Goal: Task Accomplishment & Management: Complete application form

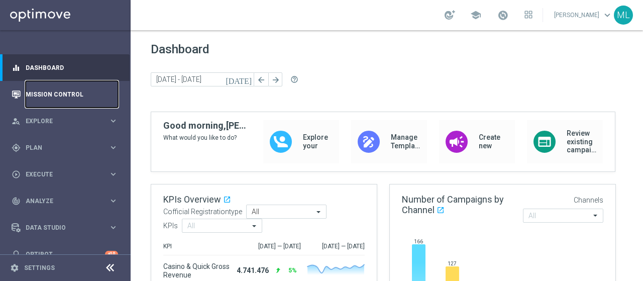
click at [53, 94] on link "Mission Control" at bounding box center [72, 94] width 92 height 27
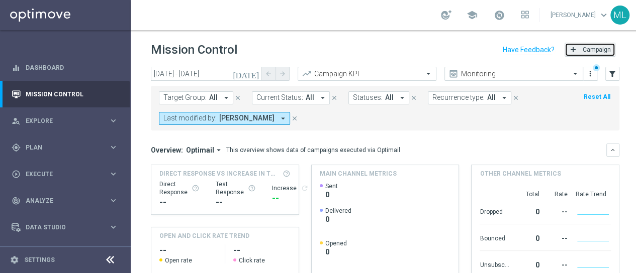
click at [586, 52] on span "Campaign" at bounding box center [596, 49] width 28 height 7
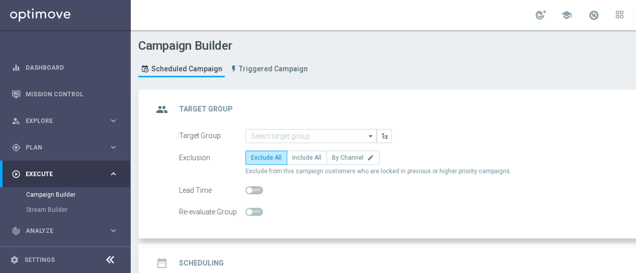
click at [370, 133] on icon "arrow_drop_down" at bounding box center [371, 136] width 10 height 13
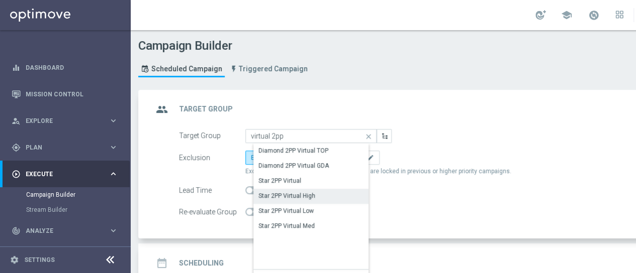
click at [295, 194] on div "Star 2PP Virtual High" at bounding box center [286, 195] width 57 height 9
type input "Star 2PP Virtual High"
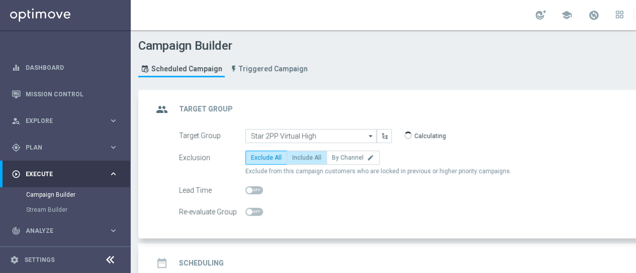
click at [302, 154] on span "Include All" at bounding box center [306, 157] width 29 height 7
click at [299, 156] on input "Include All" at bounding box center [295, 159] width 7 height 7
radio input "true"
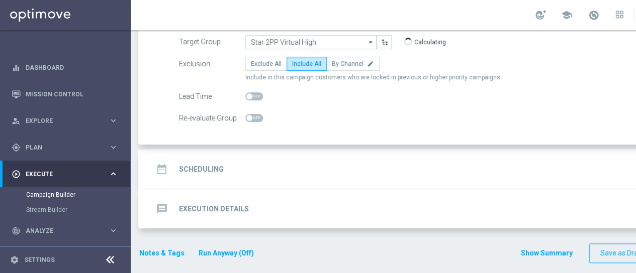
scroll to position [8, 0]
click at [208, 165] on h2 "Scheduling" at bounding box center [201, 170] width 45 height 10
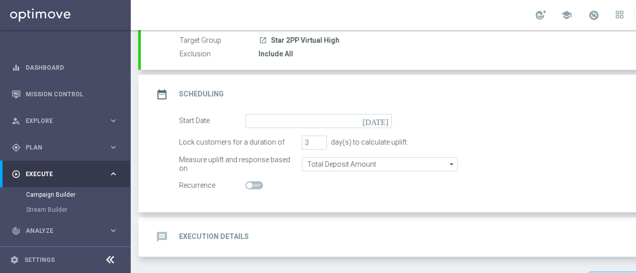
click at [384, 114] on icon "[DATE]" at bounding box center [377, 119] width 30 height 11
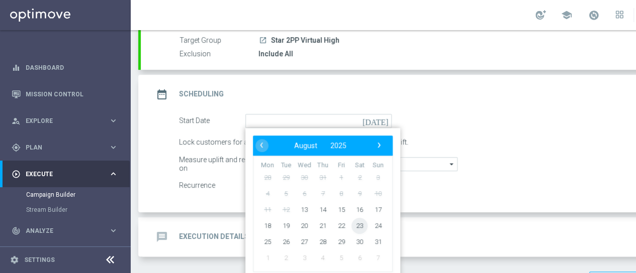
click at [357, 219] on span "23" at bounding box center [359, 226] width 16 height 16
type input "23 Aug 2025"
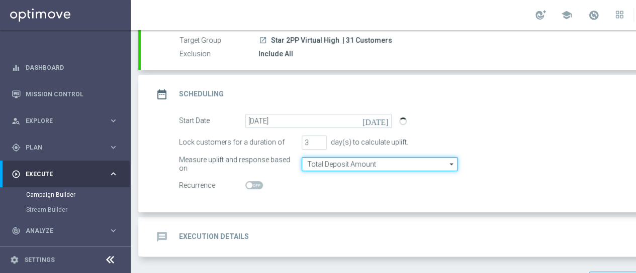
click at [332, 157] on input "Total Deposit Amount" at bounding box center [380, 164] width 156 height 14
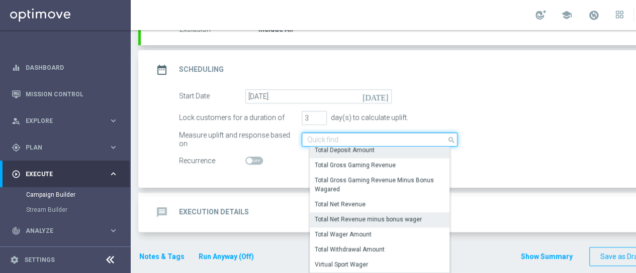
scroll to position [130, 0]
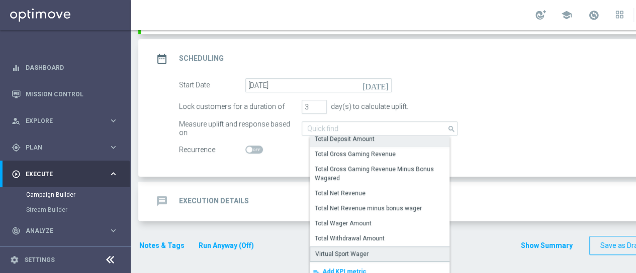
click at [350, 250] on div "Virtual Sport Wager" at bounding box center [341, 254] width 53 height 9
type input "Virtual Sport Wager"
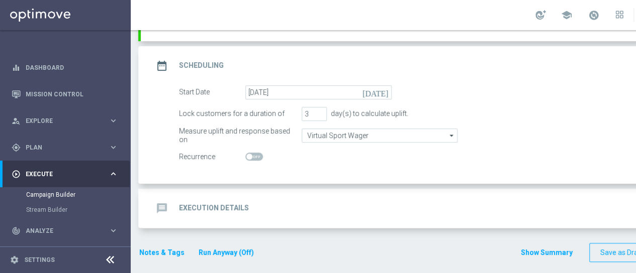
click at [254, 153] on span at bounding box center [254, 157] width 18 height 8
click at [254, 153] on input "checkbox" at bounding box center [254, 157] width 18 height 8
checkbox input "true"
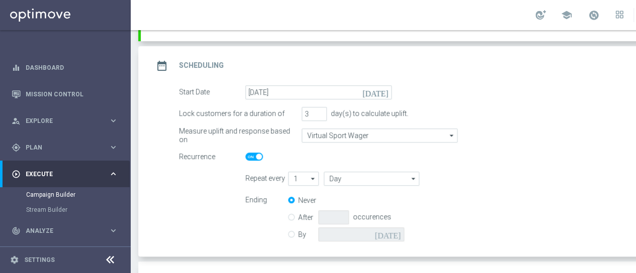
click at [316, 172] on icon "arrow_drop_down" at bounding box center [313, 178] width 10 height 13
click at [299, 202] on div "2" at bounding box center [307, 209] width 22 height 14
type input "2"
type input "Days"
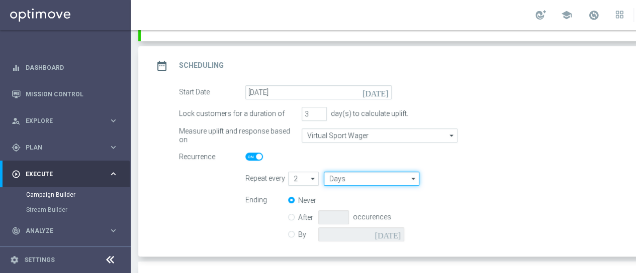
click at [351, 172] on input "Days" at bounding box center [371, 179] width 95 height 14
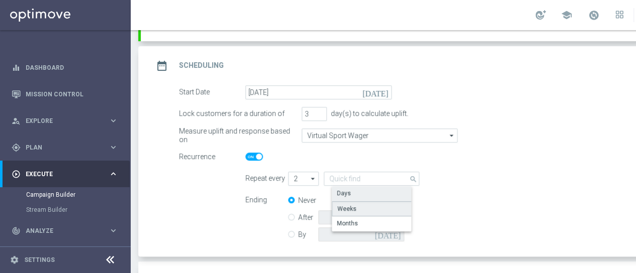
click at [349, 205] on div "Weeks" at bounding box center [346, 209] width 19 height 9
type input "Weeks"
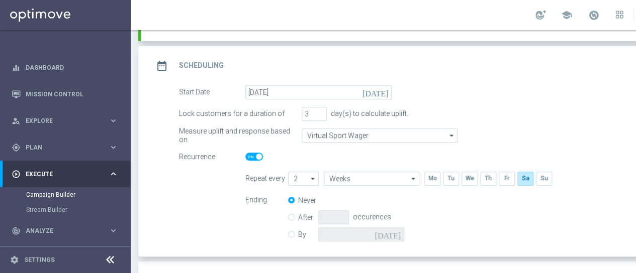
scroll to position [173, 0]
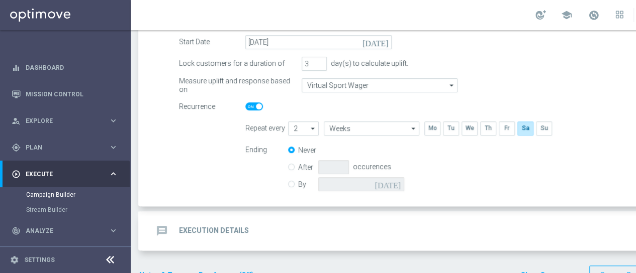
click at [291, 179] on input "By" at bounding box center [291, 182] width 7 height 7
radio input "true"
radio input "false"
click at [396, 177] on icon "[DATE]" at bounding box center [389, 182] width 30 height 11
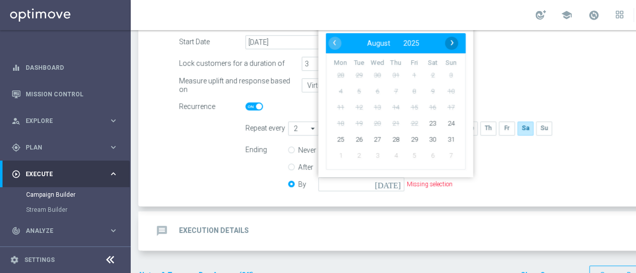
click at [451, 37] on span "›" at bounding box center [451, 42] width 13 height 13
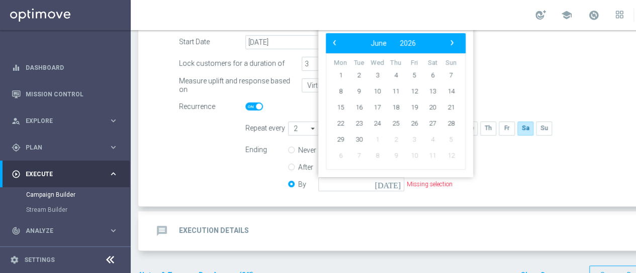
click at [451, 37] on span "›" at bounding box center [451, 42] width 13 height 13
click at [334, 36] on span "‹" at bounding box center [334, 42] width 13 height 13
click at [377, 131] on span "30" at bounding box center [377, 139] width 16 height 16
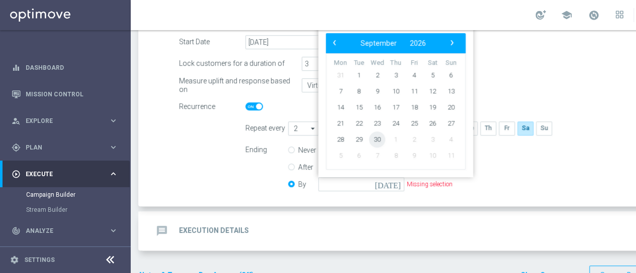
type input "30 Sep 2026"
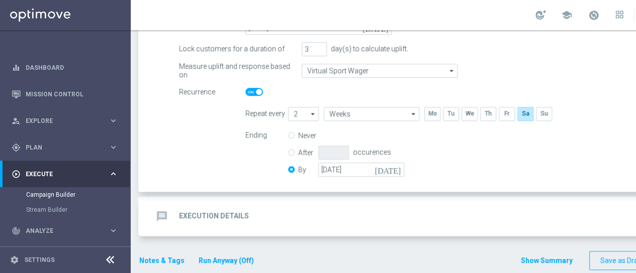
scroll to position [195, 0]
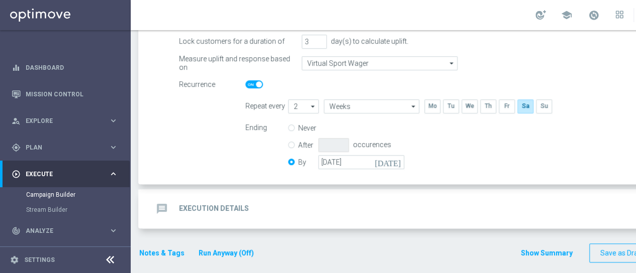
click at [215, 204] on h2 "Execution Details" at bounding box center [214, 209] width 70 height 10
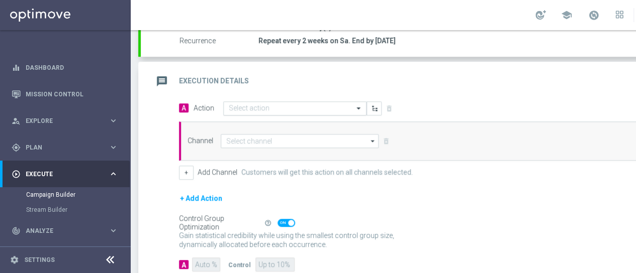
click at [254, 105] on input "text" at bounding box center [285, 109] width 112 height 9
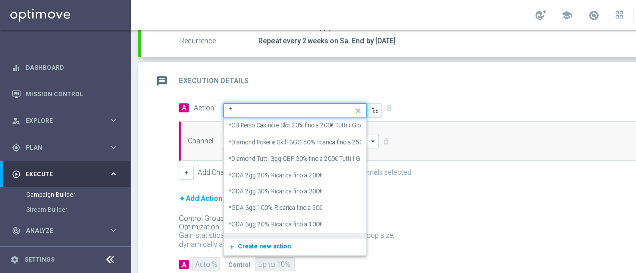
type input "*v"
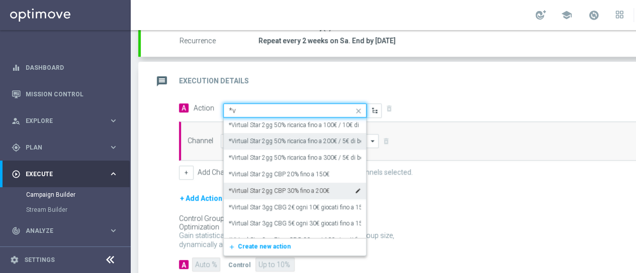
scroll to position [101, 0]
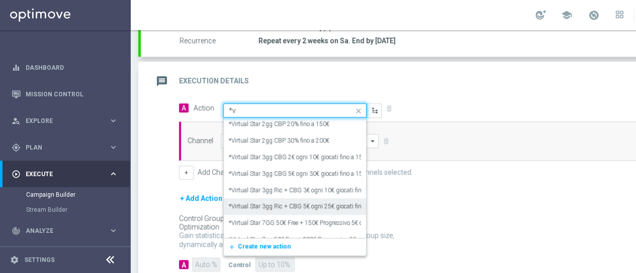
click at [295, 203] on label "*Virtual Star 3gg Ric + CBG 5€ ogni 25€ giocati fino a 200€" at bounding box center [306, 207] width 155 height 9
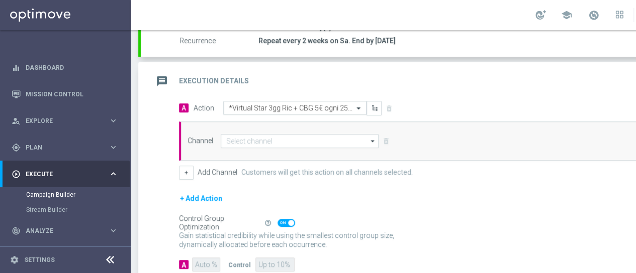
click at [457, 62] on div "message Execution Details keyboard_arrow_up" at bounding box center [433, 81] width 585 height 39
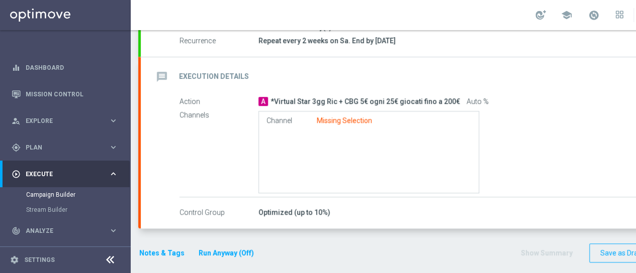
scroll to position [195, 0]
drag, startPoint x: 271, startPoint y: 91, endPoint x: 455, endPoint y: 90, distance: 184.4
click at [455, 96] on div "A *Virtual Star 3gg Ric + CBG 5€ ogni 25€ giocati fino a 200€ Auto %" at bounding box center [482, 101] width 448 height 10
copy span "*Virtual Star 3gg Ric + CBG 5€ ogni 25€ giocati fino a 200€"
click at [224, 72] on h2 "Execution Details" at bounding box center [214, 77] width 70 height 10
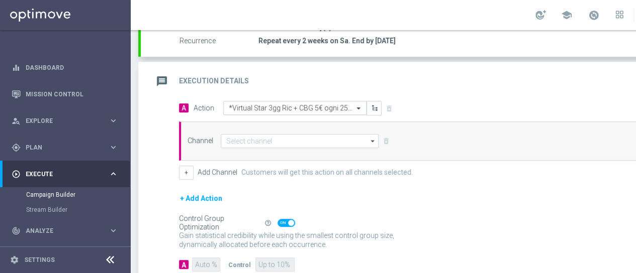
click at [311, 104] on input "text" at bounding box center [285, 108] width 112 height 9
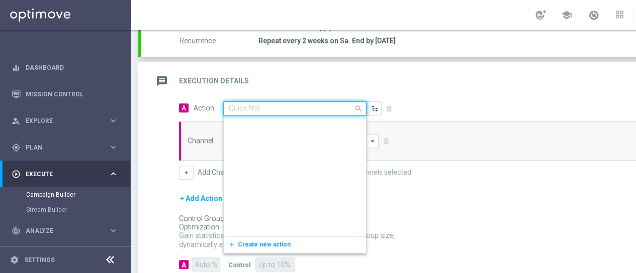
scroll to position [4842, 0]
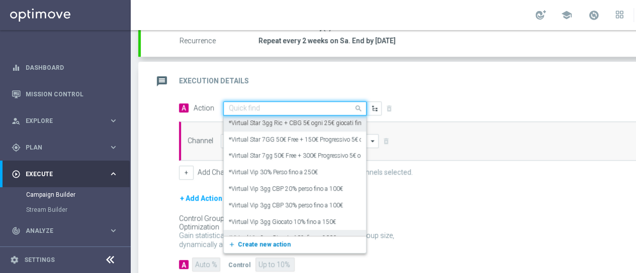
click at [259, 241] on span "Create new action" at bounding box center [264, 244] width 53 height 7
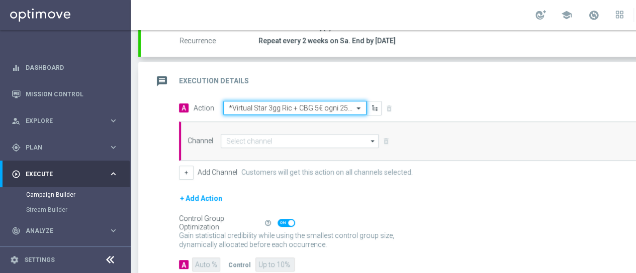
scroll to position [0, 0]
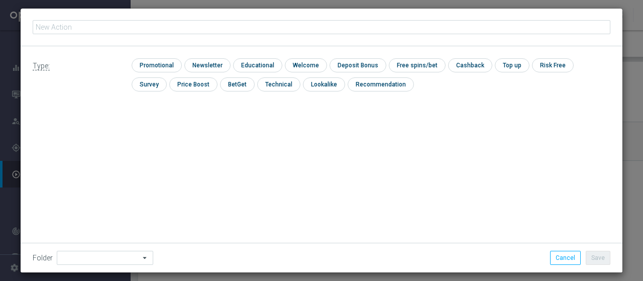
type input "*Virtual Star 3gg Ric + CBG 5€ ogni 25€ giocati fino a 200€"
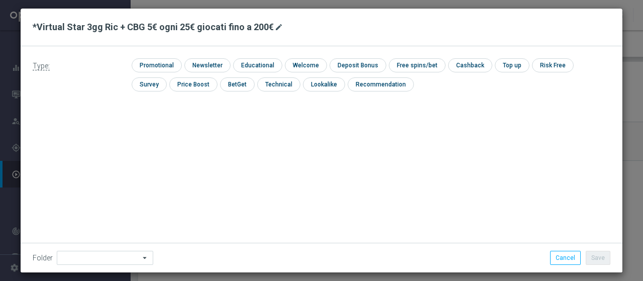
click at [275, 26] on icon "mode_edit" at bounding box center [279, 27] width 8 height 8
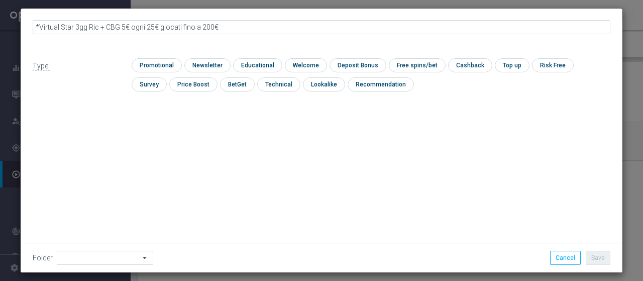
drag, startPoint x: 83, startPoint y: 26, endPoint x: 327, endPoint y: 27, distance: 243.2
click at [327, 27] on input "*Virtual Star 3gg Ric + CBG 5€ ogni 25€ giocati fino a 200€" at bounding box center [322, 27] width 578 height 14
type input "*Virtual Star 3gg Ric + 10€ ogni 30€ giocati fino a 200€"
click at [151, 66] on input "checkbox" at bounding box center [156, 65] width 48 height 14
checkbox input "true"
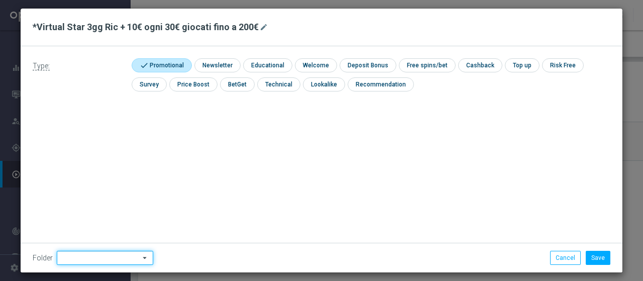
click at [100, 261] on input at bounding box center [105, 258] width 96 height 14
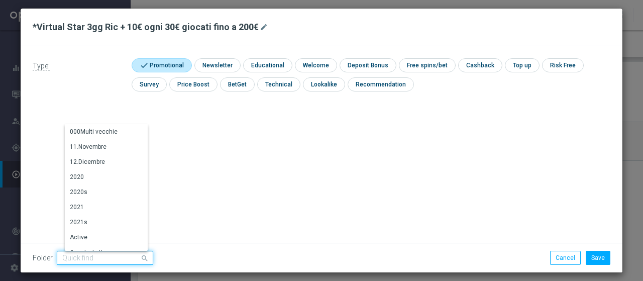
type input "s"
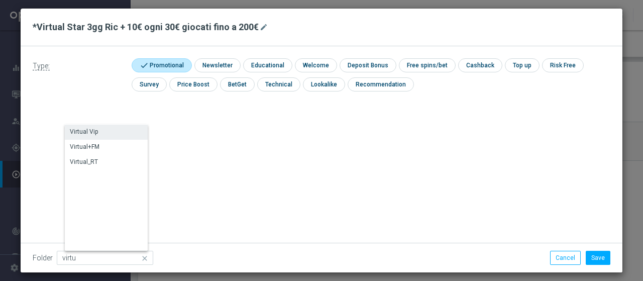
click at [81, 131] on div "Virtual Vip" at bounding box center [84, 131] width 28 height 9
type input "Virtual Vip"
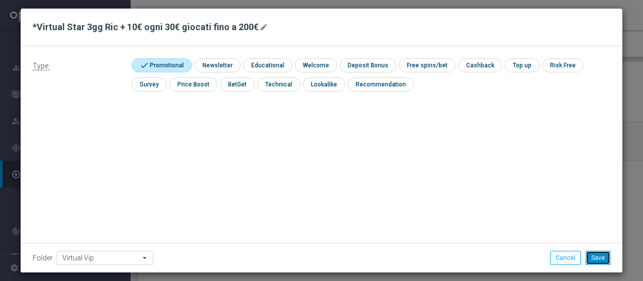
click at [594, 259] on button "Save" at bounding box center [598, 258] width 25 height 14
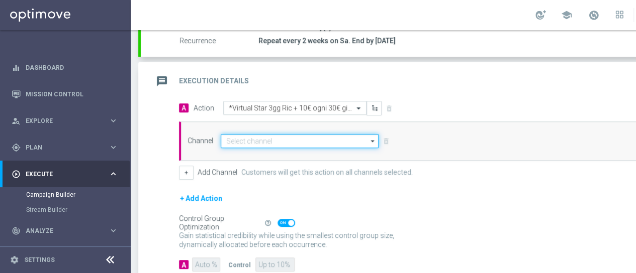
click at [277, 141] on input at bounding box center [300, 141] width 158 height 14
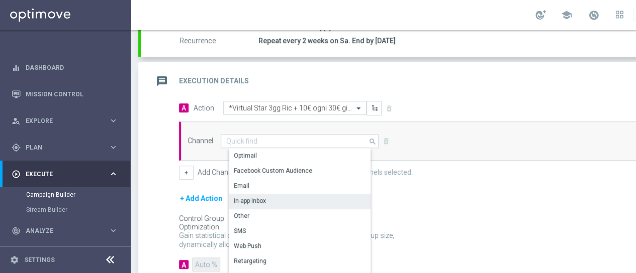
click at [258, 198] on div "In-app Inbox" at bounding box center [250, 200] width 32 height 9
type input "In-app Inbox"
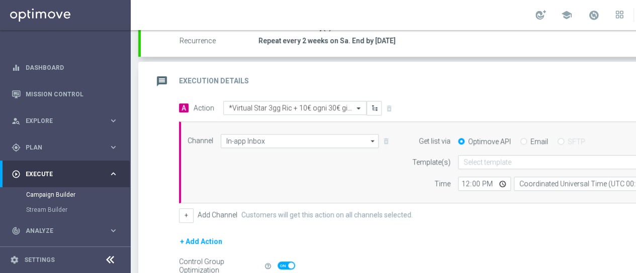
click at [523, 139] on input "Email" at bounding box center [523, 142] width 7 height 7
radio input "true"
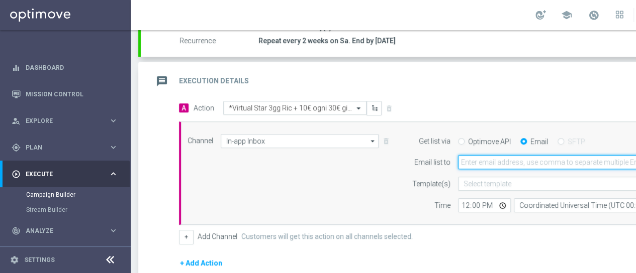
click at [475, 160] on input "email" at bounding box center [578, 162] width 240 height 14
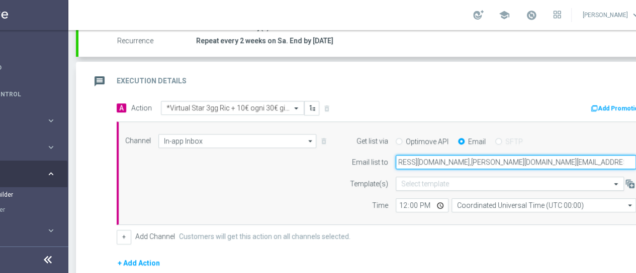
scroll to position [0, 92]
type input "massimiliano.ludovici@sisal.it,dario.fraccascia@sisal.it,giorgio.dima@sisal.it,…"
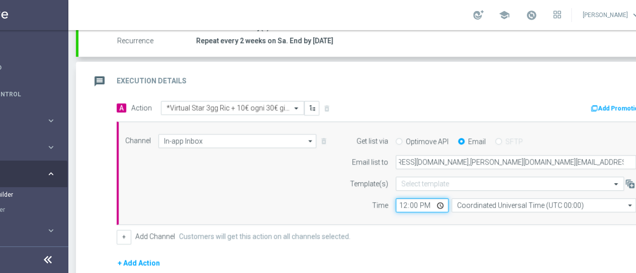
click at [397, 204] on input "12:00" at bounding box center [421, 206] width 53 height 14
type input "07:30"
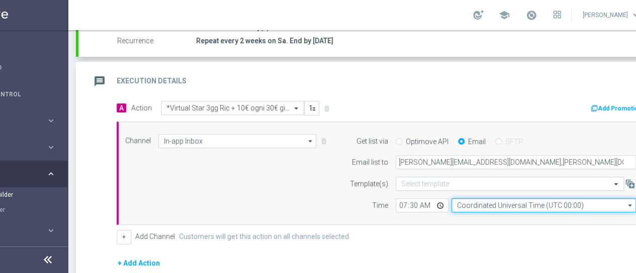
click at [471, 206] on input "Coordinated Universal Time (UTC 00:00)" at bounding box center [543, 206] width 184 height 14
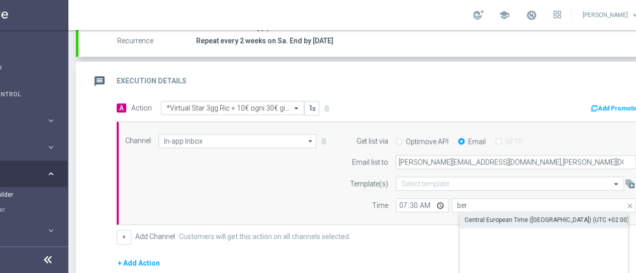
click at [497, 216] on div "Central European Time (Berlin) (UTC +02:00)" at bounding box center [546, 220] width 164 height 9
type input "Central European Time (Berlin) (UTC +02:00)"
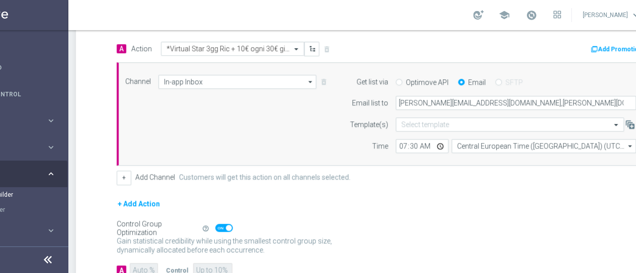
scroll to position [295, 0]
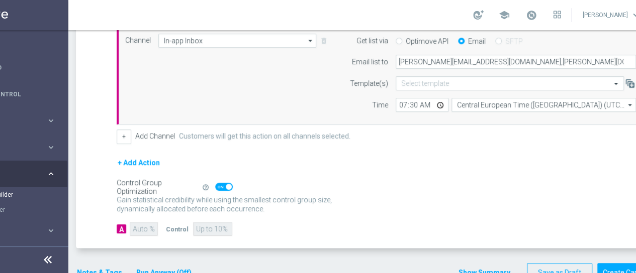
click at [223, 186] on span at bounding box center [224, 187] width 18 height 8
click at [223, 186] on input "checkbox" at bounding box center [224, 187] width 18 height 8
checkbox input "false"
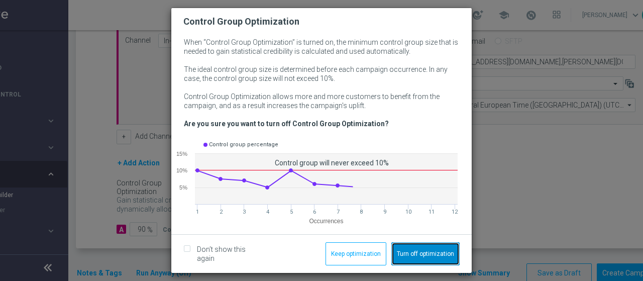
click at [424, 252] on button "Turn off optimization" at bounding box center [425, 253] width 68 height 23
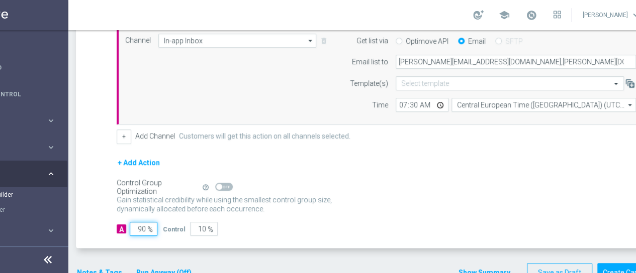
click at [140, 227] on input "90" at bounding box center [144, 229] width 28 height 14
type input "10"
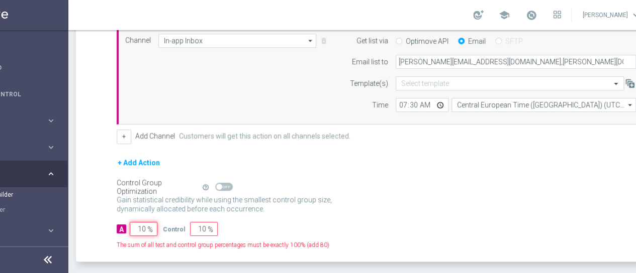
type input "90"
type input "100"
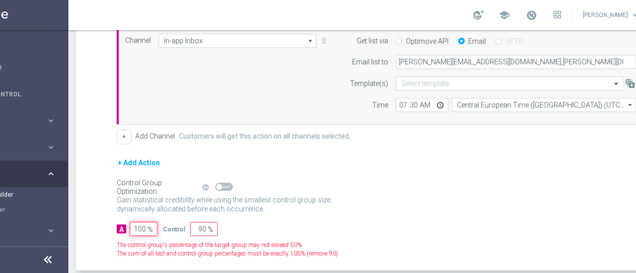
type input "0"
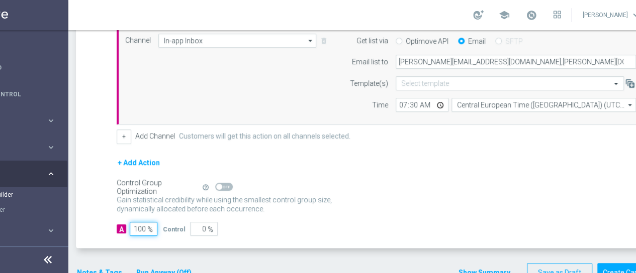
scroll to position [314, 0]
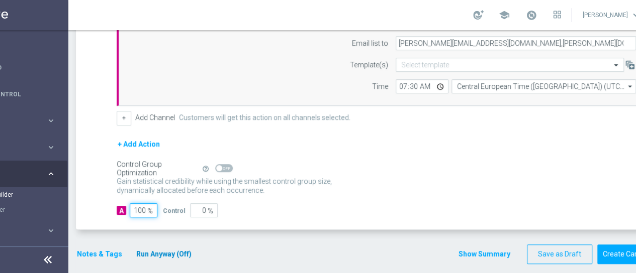
type input "100"
click at [165, 255] on button "Run Anyway (Off)" at bounding box center [163, 254] width 57 height 13
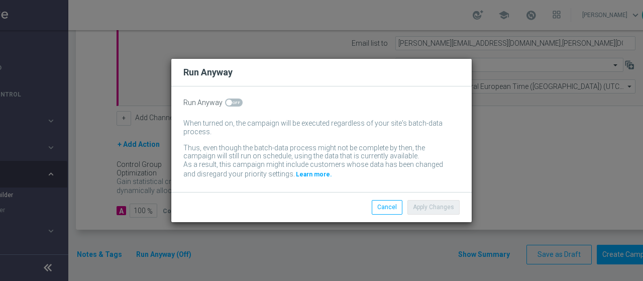
click at [232, 106] on span at bounding box center [234, 102] width 18 height 8
click at [232, 106] on input "checkbox" at bounding box center [234, 102] width 18 height 8
checkbox input "true"
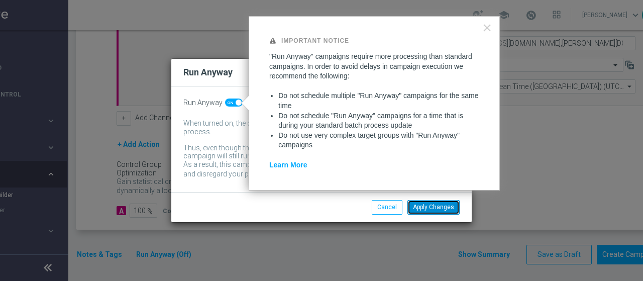
click at [430, 206] on button "Apply Changes" at bounding box center [434, 207] width 52 height 14
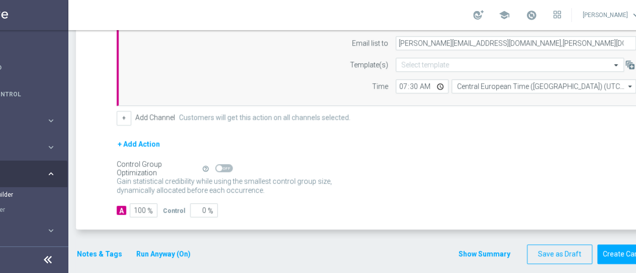
click at [100, 248] on button "Notes & Tags" at bounding box center [99, 254] width 47 height 13
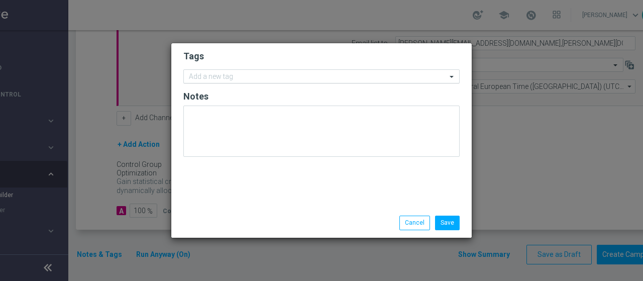
click at [200, 79] on input "text" at bounding box center [318, 77] width 258 height 9
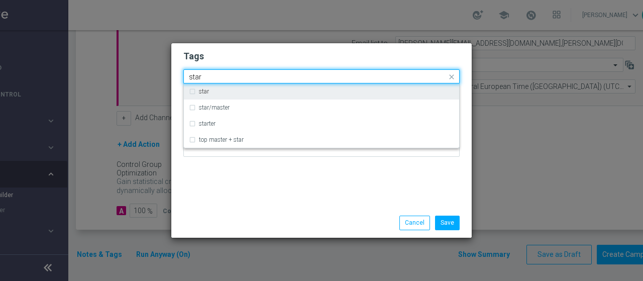
click at [189, 92] on div "star" at bounding box center [321, 91] width 265 height 16
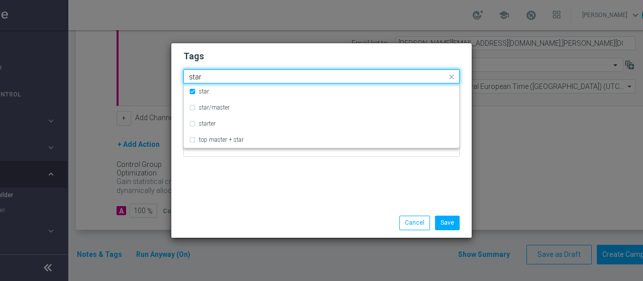
drag, startPoint x: 211, startPoint y: 78, endPoint x: 171, endPoint y: 79, distance: 40.2
click at [171, 79] on div "Tags Quick find × star star star star/master starter top master + star Notes Sa…" at bounding box center [322, 140] width 302 height 195
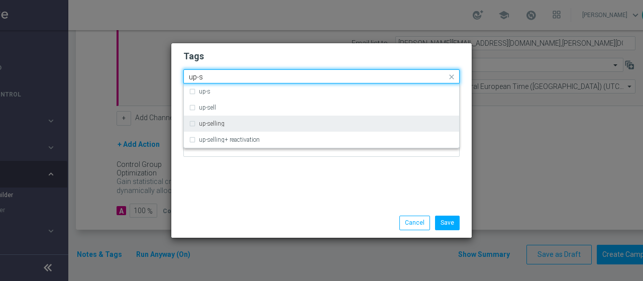
click at [192, 125] on div "up-selling" at bounding box center [321, 124] width 265 height 16
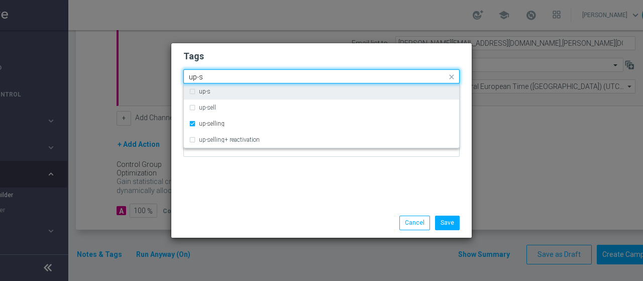
drag, startPoint x: 207, startPoint y: 76, endPoint x: 184, endPoint y: 76, distance: 23.1
click at [184, 76] on div "Quick find × star × up-selling up-s" at bounding box center [315, 76] width 263 height 13
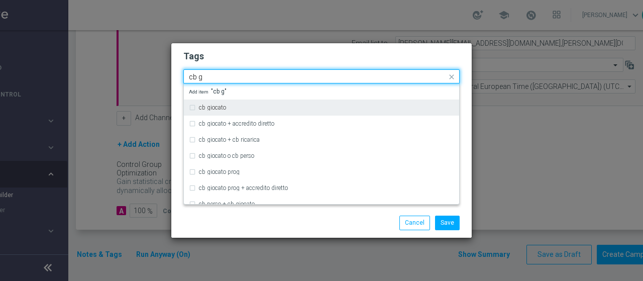
click at [193, 106] on div "cb giocato" at bounding box center [321, 108] width 265 height 16
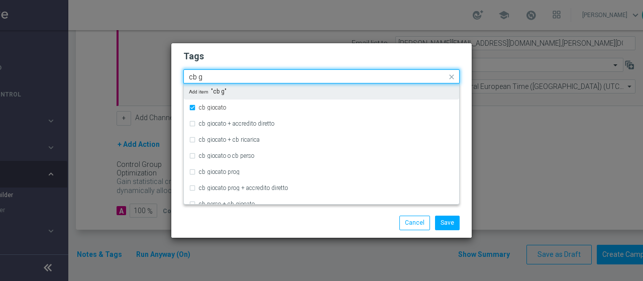
drag, startPoint x: 207, startPoint y: 75, endPoint x: 180, endPoint y: 80, distance: 27.0
click at [180, 80] on div "Tags Quick find × star × up-selling × cb giocato cb g cb giocato cb giocato + a…" at bounding box center [321, 125] width 301 height 165
click at [191, 89] on div "betting" at bounding box center [321, 91] width 265 height 16
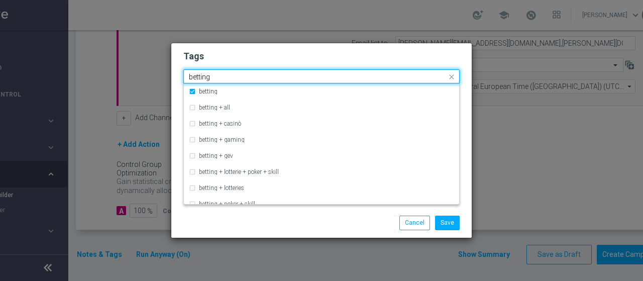
drag, startPoint x: 214, startPoint y: 75, endPoint x: 152, endPoint y: 82, distance: 62.8
click at [152, 82] on modal-container "Tags Quick find × star × up-selling × cb giocato × betting betting betting bett…" at bounding box center [321, 140] width 643 height 281
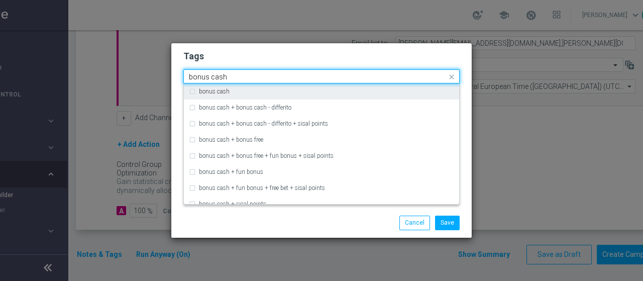
click at [189, 92] on div "bonus cash" at bounding box center [321, 91] width 265 height 16
type input "bonus cash"
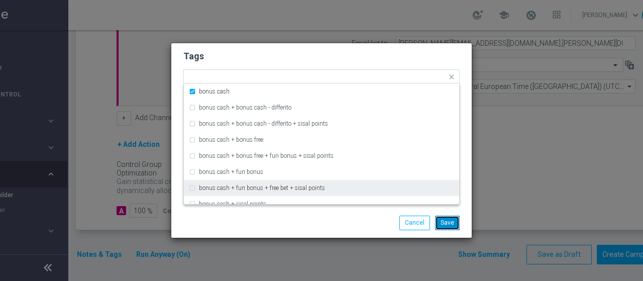
click at [441, 220] on button "Save" at bounding box center [447, 223] width 25 height 14
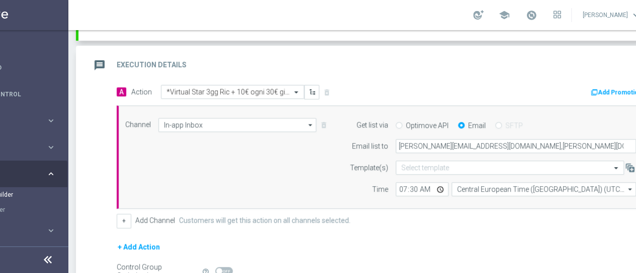
scroll to position [113, 0]
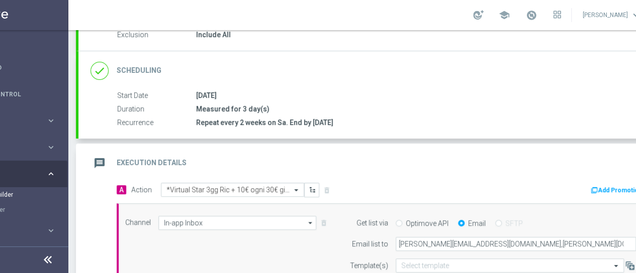
click at [616, 188] on button "Add Promotion" at bounding box center [617, 190] width 56 height 11
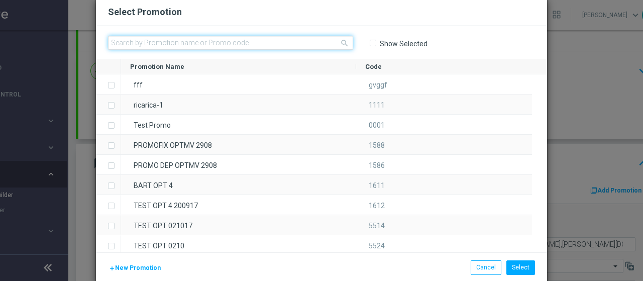
click at [195, 41] on input "text" at bounding box center [230, 43] width 245 height 14
paste input "332712"
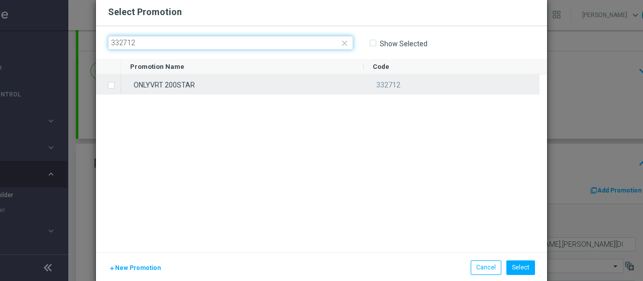
type input "332712"
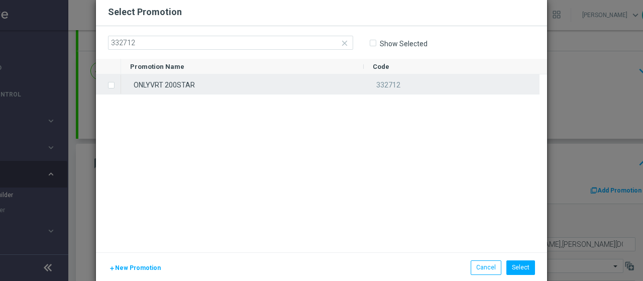
click at [118, 85] on label "Press SPACE to select this row." at bounding box center [120, 85] width 4 height 9
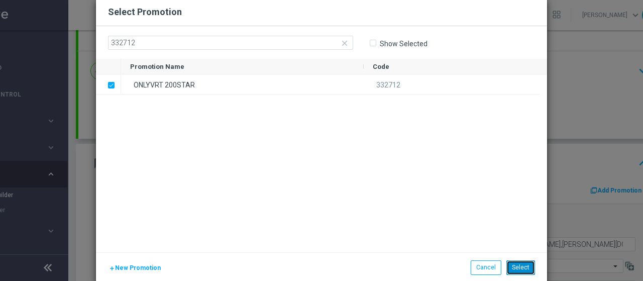
click at [521, 268] on button "Select" at bounding box center [521, 267] width 29 height 14
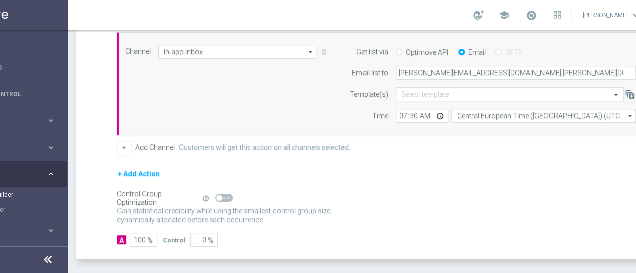
scroll to position [314, 0]
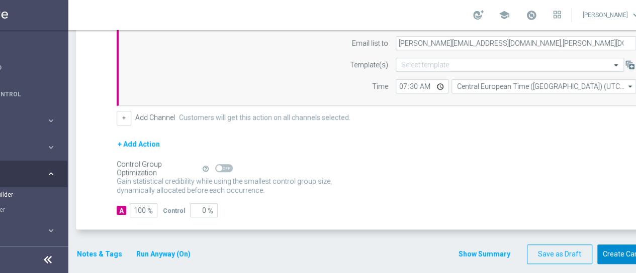
click at [621, 253] on button "Create Campaign" at bounding box center [630, 255] width 67 height 20
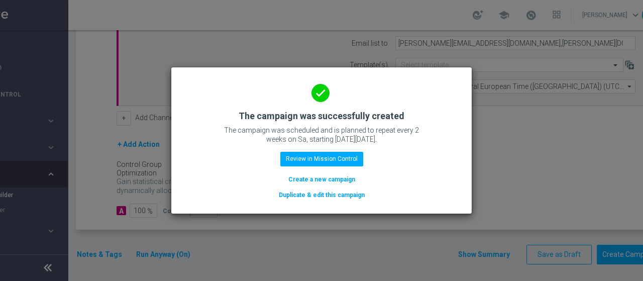
click at [319, 194] on button "Duplicate & edit this campaign" at bounding box center [322, 194] width 88 height 11
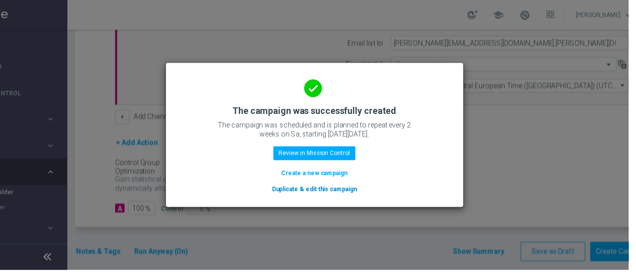
scroll to position [0, 0]
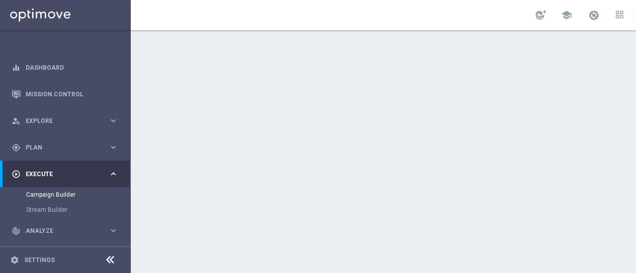
click at [200, 108] on h2 "Target Group" at bounding box center [206, 110] width 54 height 10
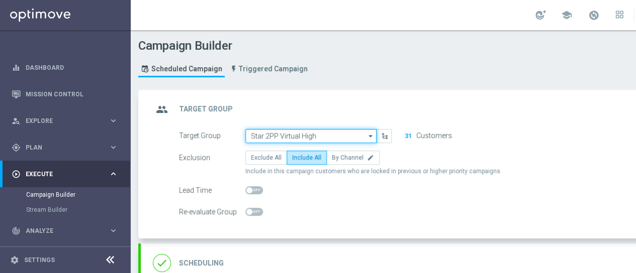
click at [315, 135] on input "Star 2PP Virtual High" at bounding box center [310, 136] width 131 height 14
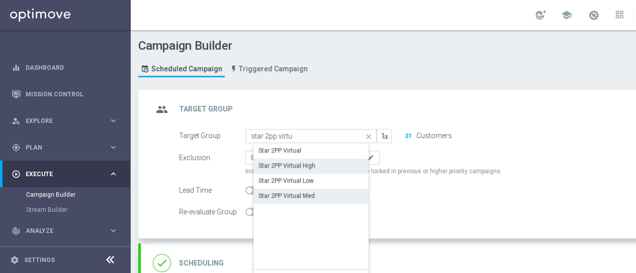
click at [302, 197] on div "Star 2PP Virtual Med" at bounding box center [286, 195] width 56 height 9
type input "Star 2PP Virtual Med"
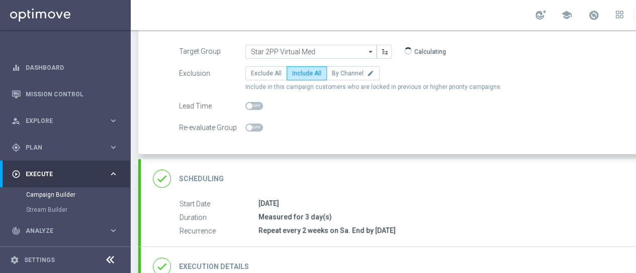
scroll to position [101, 0]
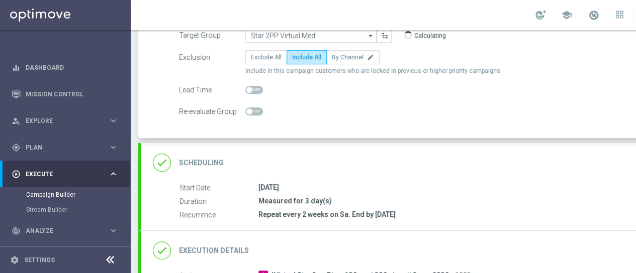
click at [221, 163] on h2 "Scheduling" at bounding box center [201, 163] width 45 height 10
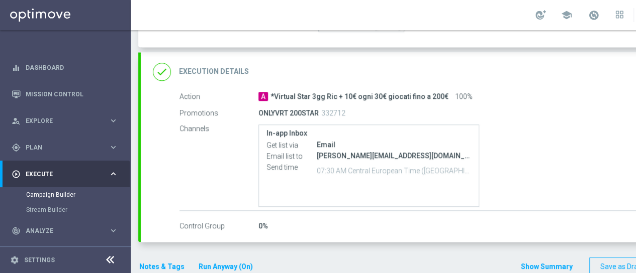
scroll to position [346, 0]
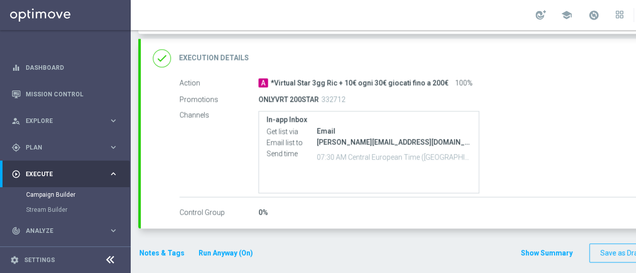
drag, startPoint x: 270, startPoint y: 80, endPoint x: 443, endPoint y: 83, distance: 172.9
click at [443, 83] on div "A *Virtual Star 3gg Ric + 10€ ogni 30€ giocati fino a 200€ 100%" at bounding box center [482, 83] width 448 height 10
copy span "*Virtual Star 3gg Ric + 10€ ogni 30€ giocati fino a 200€"
click at [219, 57] on h2 "Execution Details" at bounding box center [214, 58] width 70 height 10
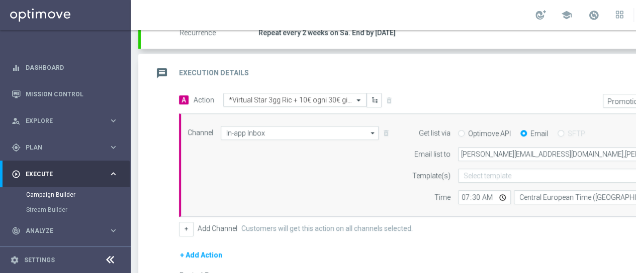
scroll to position [163, 0]
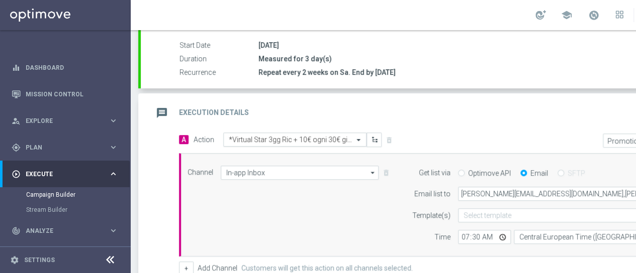
click at [280, 141] on input "text" at bounding box center [285, 140] width 112 height 9
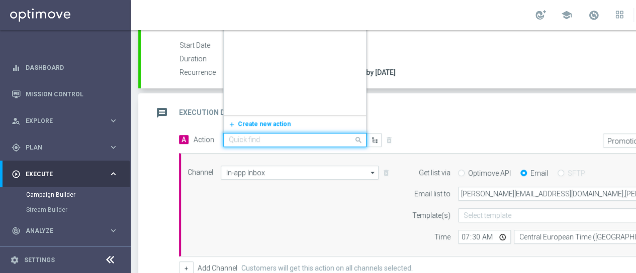
scroll to position [4826, 0]
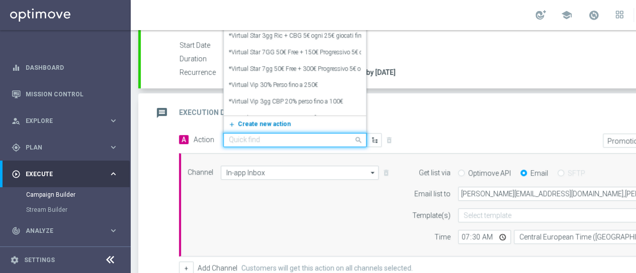
click at [260, 124] on span "Create new action" at bounding box center [264, 124] width 53 height 7
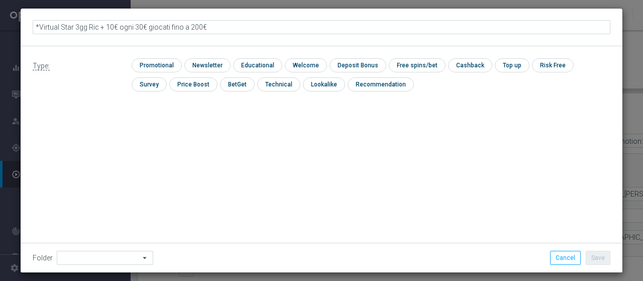
click at [132, 26] on input "*Virtual Star 3gg Ric + 10€ ogni 30€ giocati fino a 200€" at bounding box center [322, 27] width 578 height 14
click at [190, 27] on input "*Virtual Star 3gg Ric + 10€ ogni 40€ giocati fino a 200€" at bounding box center [322, 27] width 578 height 14
type input "*Virtual Star 3gg Ric + 10€ ogni 40€ giocati fino a 150€"
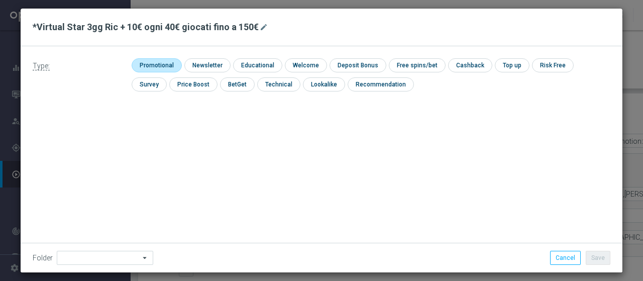
click at [151, 67] on input "checkbox" at bounding box center [156, 65] width 48 height 14
checkbox input "true"
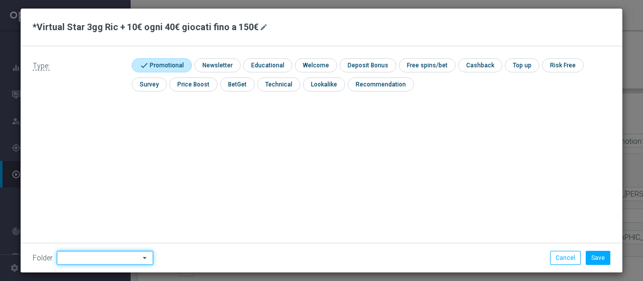
click at [95, 257] on input at bounding box center [105, 258] width 96 height 14
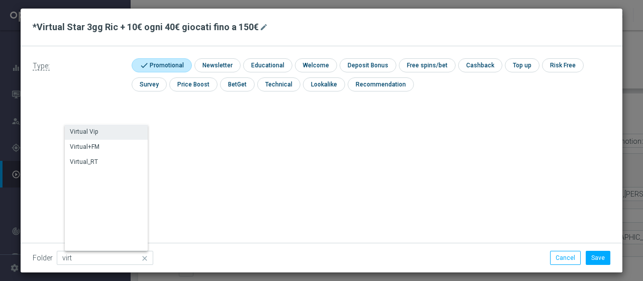
click at [78, 133] on div "Virtual Vip" at bounding box center [84, 131] width 28 height 9
type input "Virtual Vip"
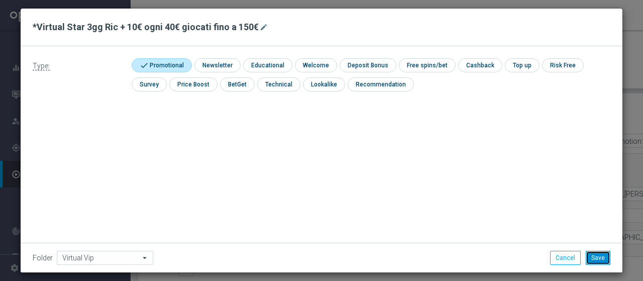
click at [598, 254] on button "Save" at bounding box center [598, 258] width 25 height 14
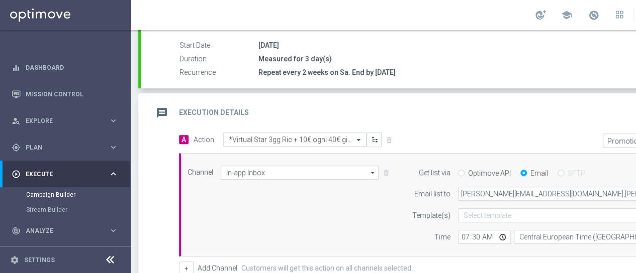
scroll to position [0, 106]
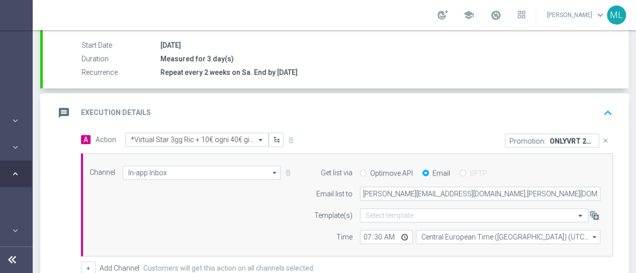
click at [558, 139] on p "ONLYVRT 200STAR" at bounding box center [571, 141] width 45 height 8
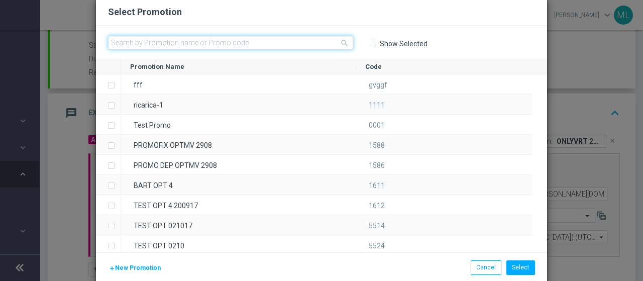
click at [118, 44] on input "text" at bounding box center [230, 43] width 245 height 14
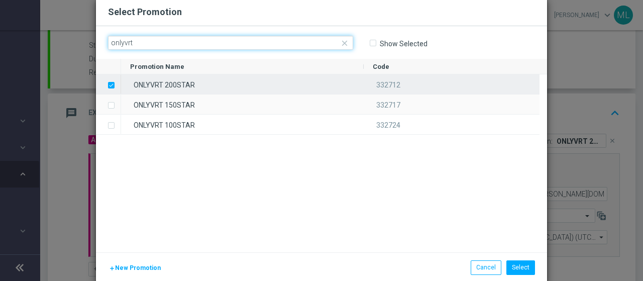
type input "onlyvrt"
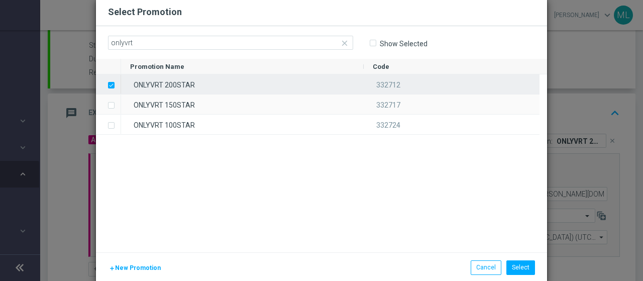
click at [118, 86] on label "Press SPACE to deselect this row." at bounding box center [120, 85] width 4 height 9
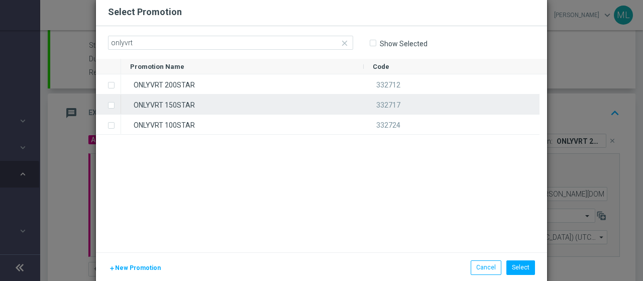
click at [118, 106] on label "Press SPACE to select this row." at bounding box center [120, 106] width 4 height 9
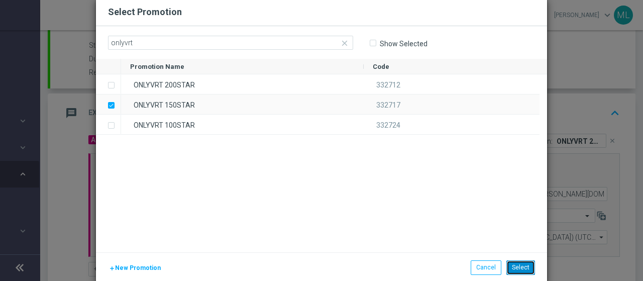
click at [520, 267] on button "Select" at bounding box center [521, 267] width 29 height 14
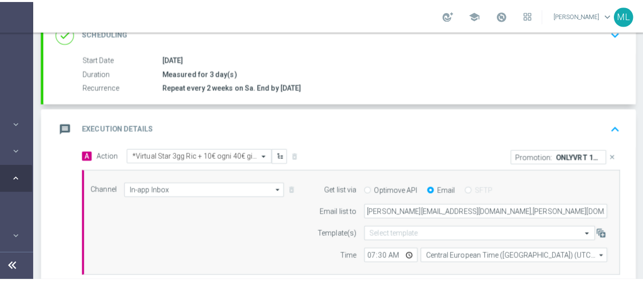
scroll to position [314, 0]
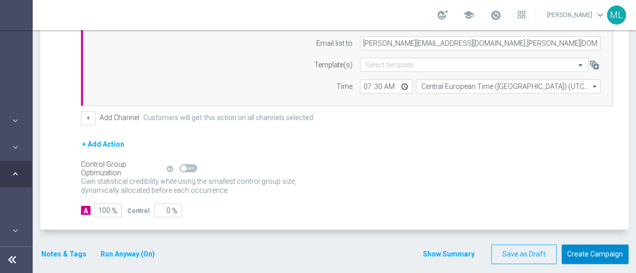
click at [599, 254] on button "Create Campaign" at bounding box center [594, 255] width 67 height 20
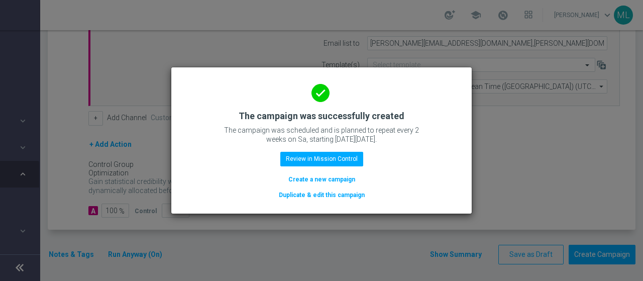
click at [320, 196] on button "Duplicate & edit this campaign" at bounding box center [322, 194] width 88 height 11
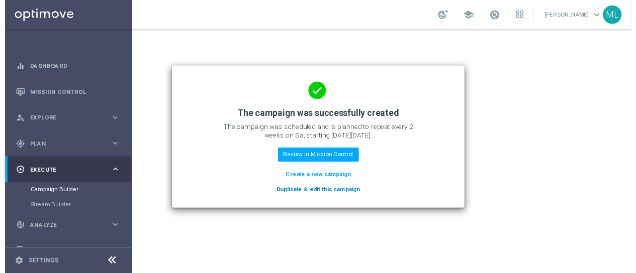
scroll to position [0, 0]
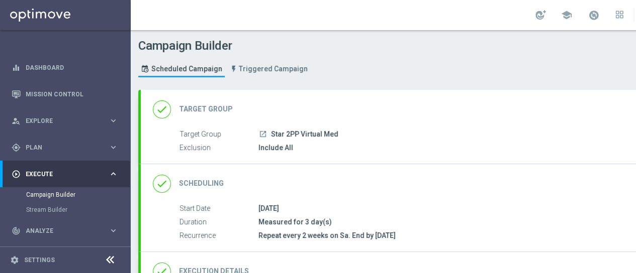
click at [223, 110] on h2 "Target Group" at bounding box center [206, 110] width 54 height 10
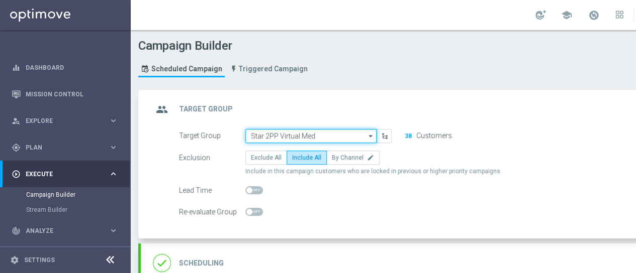
click at [297, 133] on input "Star 2PP Virtual Med" at bounding box center [310, 136] width 131 height 14
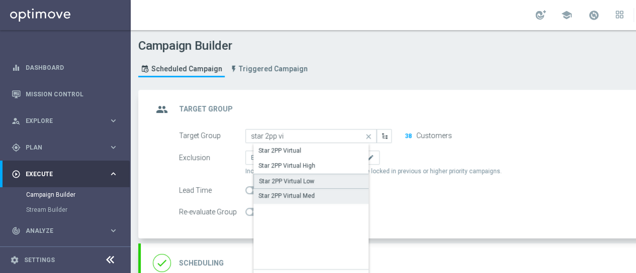
click at [296, 181] on div "Star 2PP Virtual Low" at bounding box center [286, 181] width 55 height 9
type input "Star 2PP Virtual Low"
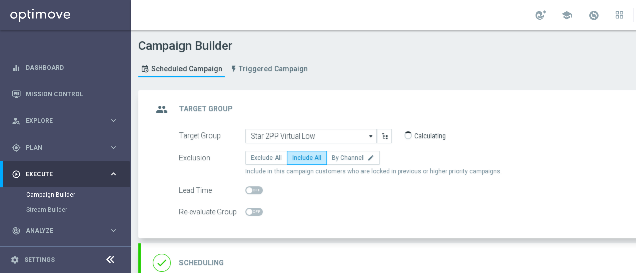
scroll to position [151, 0]
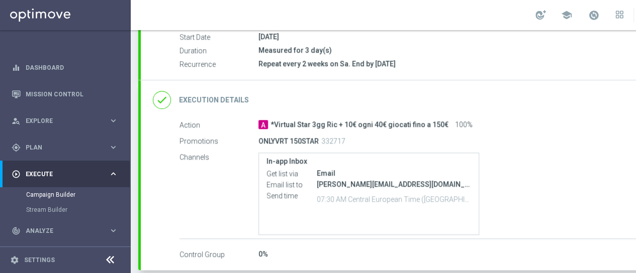
click at [217, 97] on h2 "Execution Details" at bounding box center [214, 100] width 70 height 10
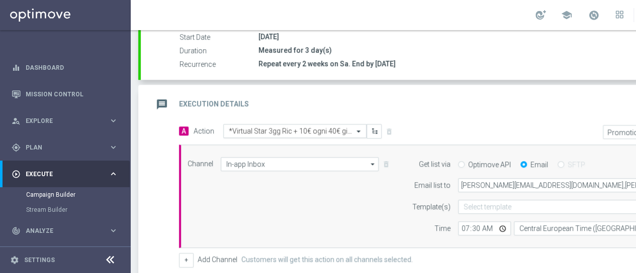
scroll to position [171, 0]
click at [357, 129] on span at bounding box center [359, 132] width 13 height 9
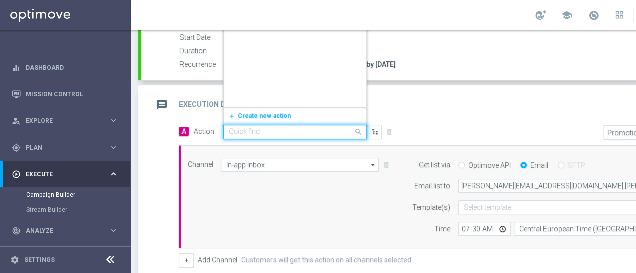
scroll to position [4842, 0]
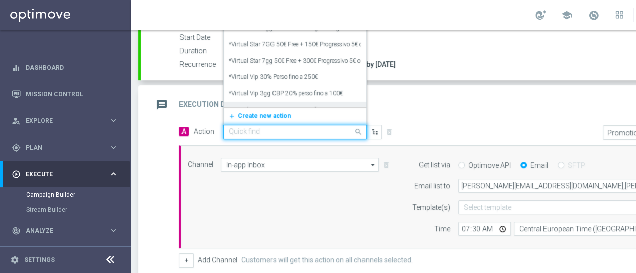
click at [456, 71] on div "Start Date 23 Aug 2025 Duration Measured for 3 day(s) Recurrence Repeat every 2…" at bounding box center [433, 56] width 585 height 48
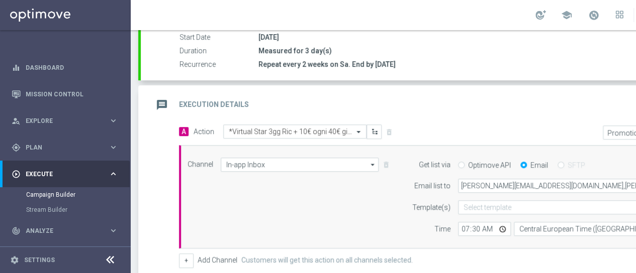
click at [359, 89] on div "message Execution Details keyboard_arrow_up" at bounding box center [433, 104] width 585 height 39
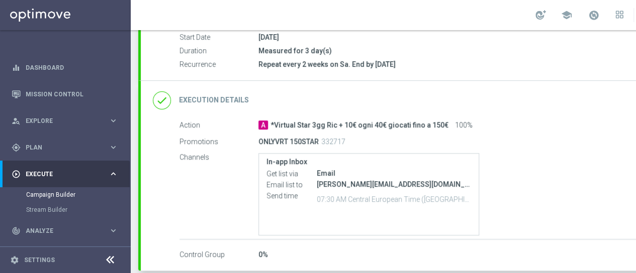
drag, startPoint x: 270, startPoint y: 122, endPoint x: 444, endPoint y: 123, distance: 173.9
click at [444, 123] on div "A *Virtual Star 3gg Ric + 10€ ogni 40€ giocati fino a 150€ 100%" at bounding box center [482, 125] width 448 height 10
copy span "*Virtual Star 3gg Ric + 10€ ogni 40€ giocati fino a 150€"
click at [215, 97] on h2 "Execution Details" at bounding box center [214, 100] width 70 height 10
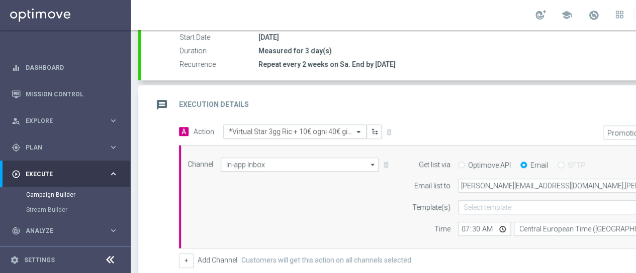
click at [358, 130] on span at bounding box center [359, 132] width 13 height 9
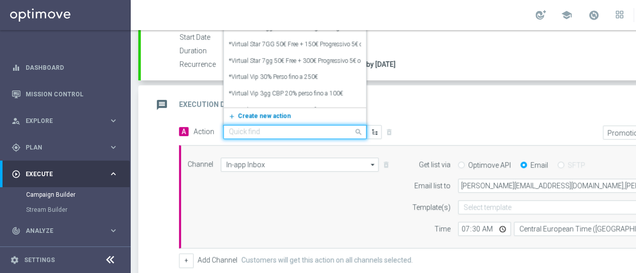
click at [260, 114] on span "Create new action" at bounding box center [264, 116] width 53 height 7
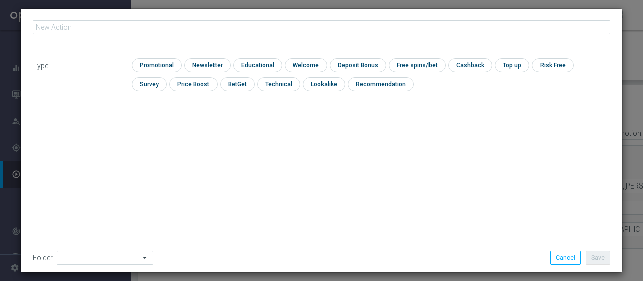
type input "*Virtual Star 3gg Ric + 10€ ogni 40€ giocati fino a 150€"
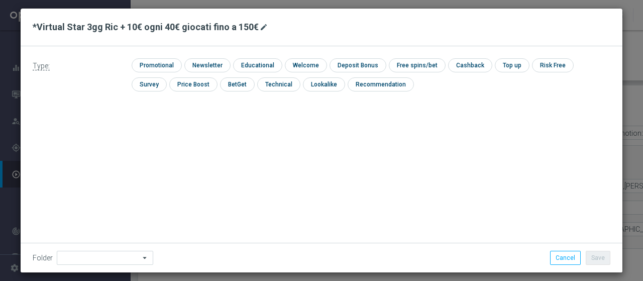
click at [260, 26] on icon "mode_edit" at bounding box center [264, 27] width 8 height 8
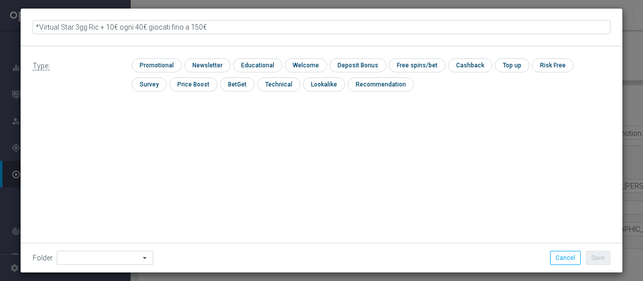
drag, startPoint x: 83, startPoint y: 27, endPoint x: 271, endPoint y: 20, distance: 188.1
click at [271, 20] on fieldset "*Virtual Star 3gg Ric + 10€ ogni 40€ giocati fino a 150€" at bounding box center [322, 27] width 578 height 17
type input "*Virtual Star 3gg 10€ ogni 50€ giocati fino a 100€"
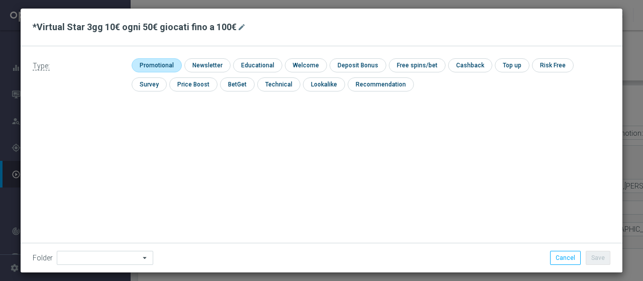
click at [161, 62] on input "checkbox" at bounding box center [156, 65] width 48 height 14
checkbox input "true"
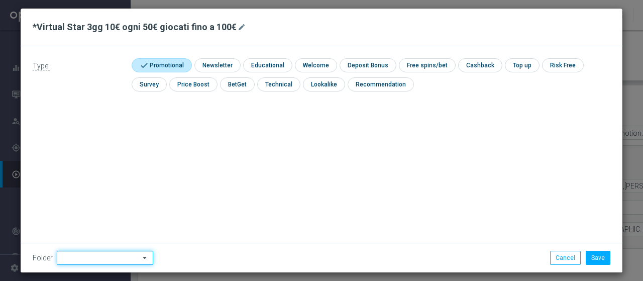
click at [97, 256] on input at bounding box center [105, 258] width 96 height 14
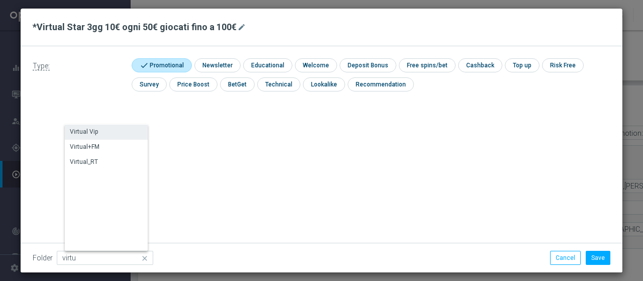
click at [93, 130] on div "Virtual Vip" at bounding box center [110, 132] width 91 height 14
type input "Virtual Vip"
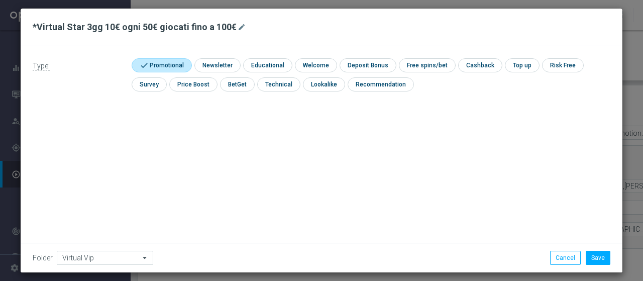
click at [504, 146] on div "Type: check Promotional check Newsletter check Educational check Welcome check …" at bounding box center [322, 159] width 602 height 226
click at [591, 253] on button "Save" at bounding box center [598, 258] width 25 height 14
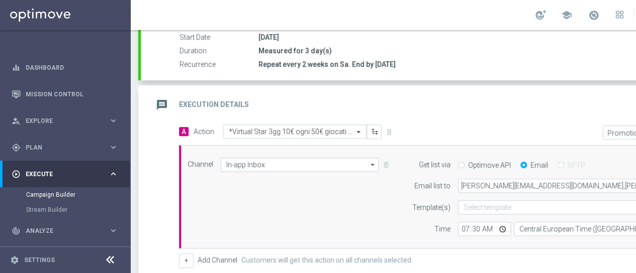
scroll to position [0, 106]
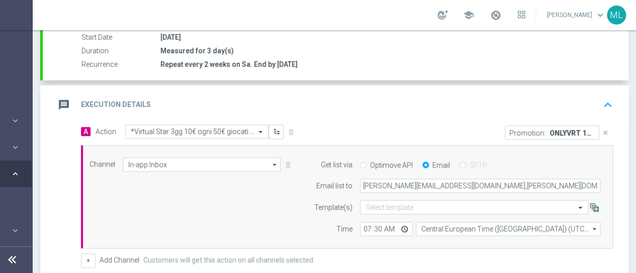
click at [602, 130] on icon "close" at bounding box center [605, 132] width 7 height 7
click at [567, 131] on button "Add Promotion" at bounding box center [582, 132] width 56 height 11
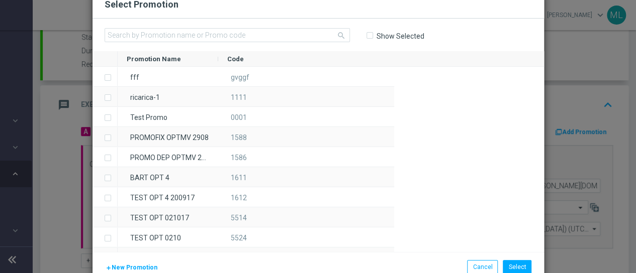
scroll to position [0, 98]
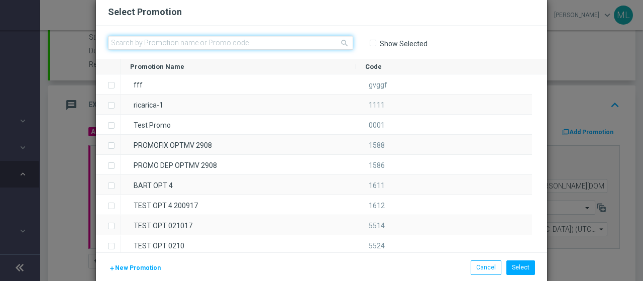
click at [110, 39] on input "text" at bounding box center [230, 43] width 245 height 14
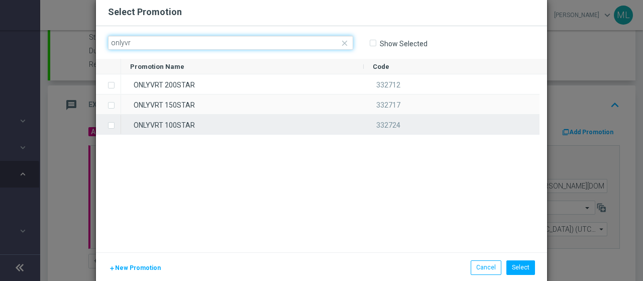
type input "onlyvr"
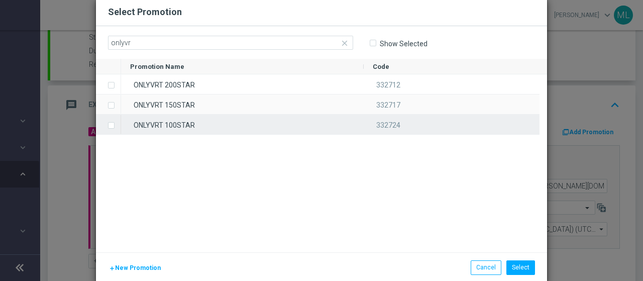
click at [118, 124] on label "Press SPACE to select this row." at bounding box center [120, 126] width 4 height 9
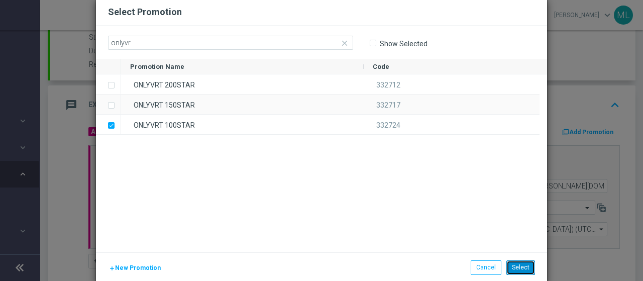
click at [520, 270] on button "Select" at bounding box center [521, 267] width 29 height 14
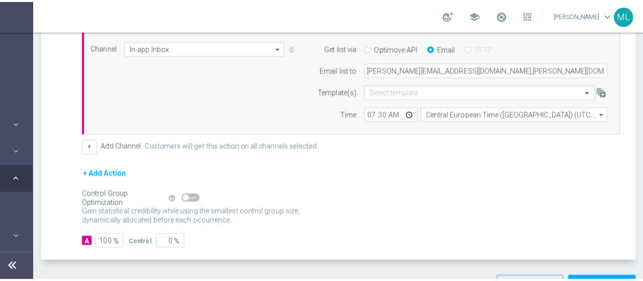
scroll to position [314, 0]
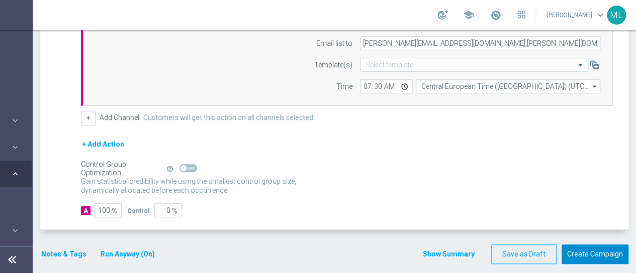
click at [600, 253] on button "Create Campaign" at bounding box center [594, 255] width 67 height 20
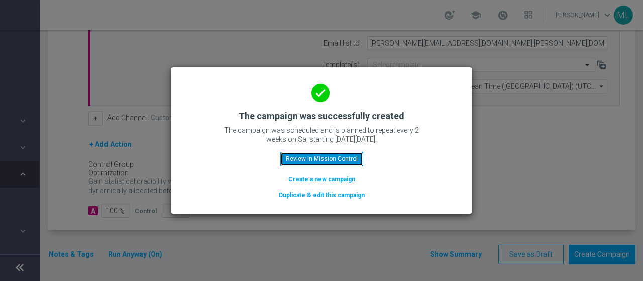
click at [321, 156] on button "Review in Mission Control" at bounding box center [321, 159] width 83 height 14
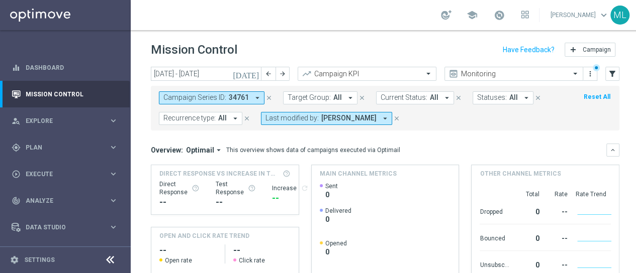
click at [266, 97] on icon "close" at bounding box center [268, 97] width 7 height 7
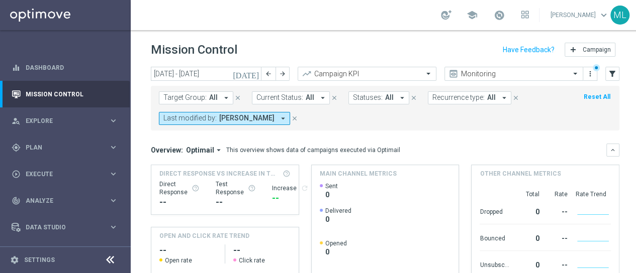
click at [252, 70] on icon "[DATE]" at bounding box center [246, 73] width 27 height 9
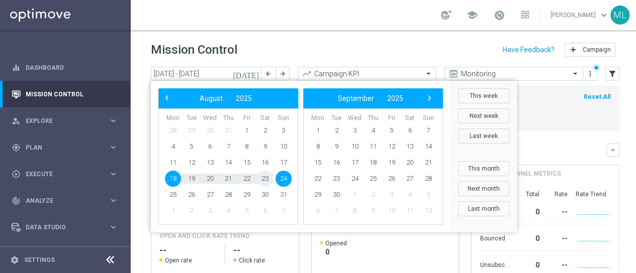
click at [259, 178] on span "23" at bounding box center [265, 179] width 16 height 16
click at [260, 178] on span "23" at bounding box center [265, 179] width 16 height 16
type input "[DATE] - [DATE]"
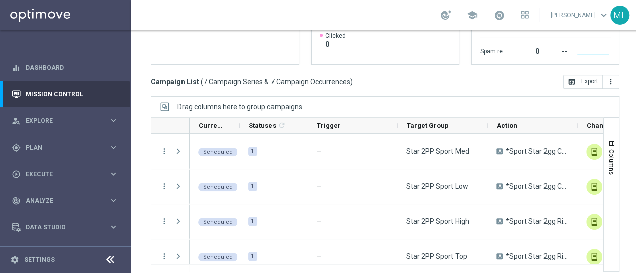
scroll to position [8, 0]
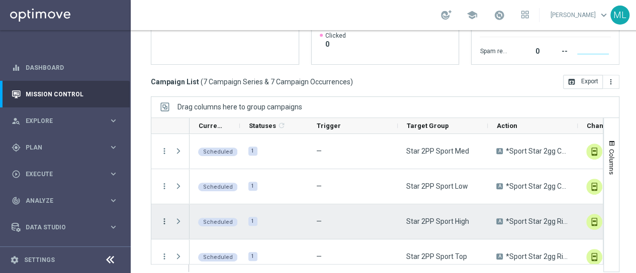
click at [164, 217] on icon "more_vert" at bounding box center [164, 221] width 9 height 9
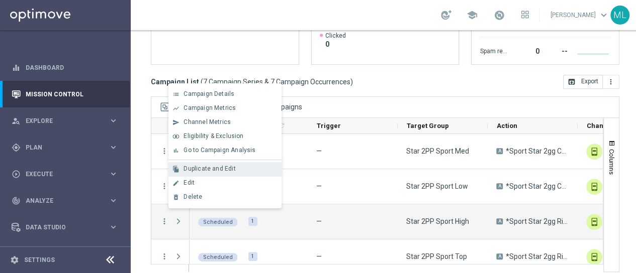
click at [214, 170] on span "Duplicate and Edit" at bounding box center [209, 168] width 52 height 7
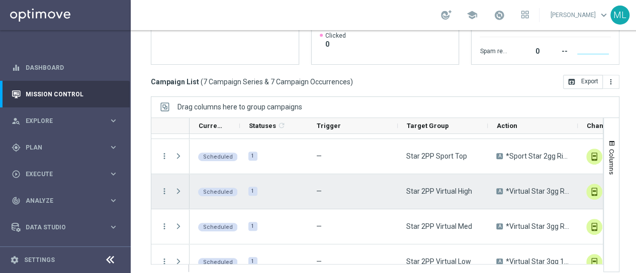
scroll to position [116, 0]
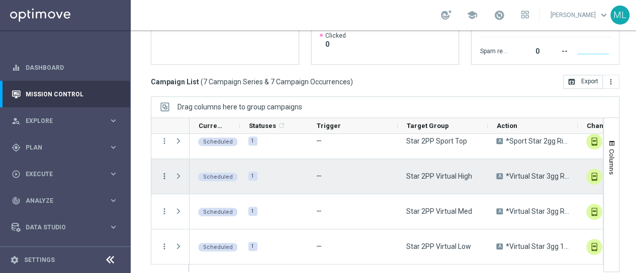
click at [164, 172] on icon "more_vert" at bounding box center [164, 176] width 9 height 9
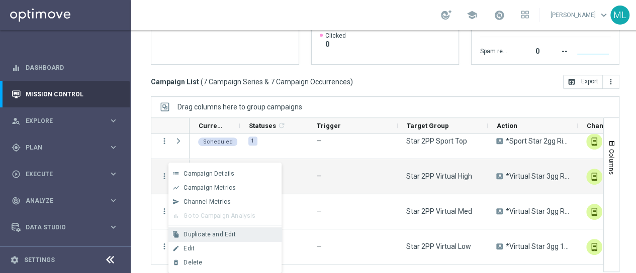
click at [204, 236] on span "Duplicate and Edit" at bounding box center [209, 234] width 52 height 7
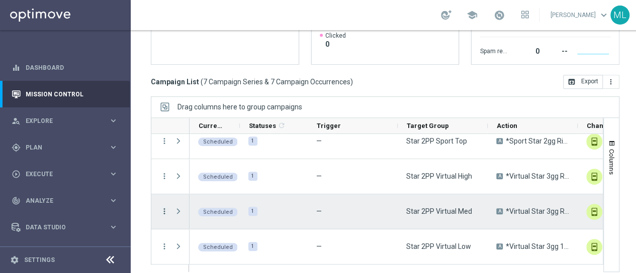
click at [166, 207] on icon "more_vert" at bounding box center [164, 211] width 9 height 9
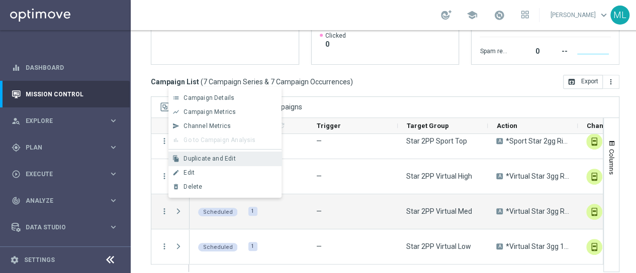
click at [205, 160] on span "Duplicate and Edit" at bounding box center [209, 158] width 52 height 7
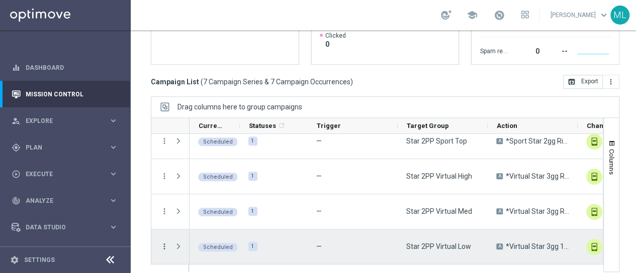
click at [164, 242] on icon "more_vert" at bounding box center [164, 246] width 9 height 9
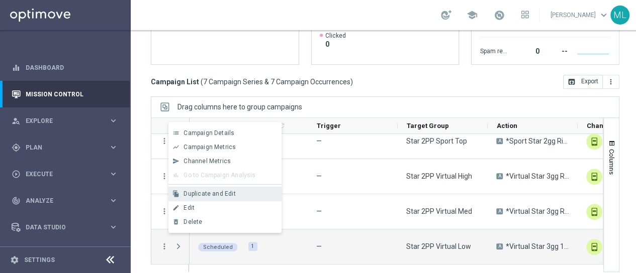
click at [209, 189] on div "file_copy Duplicate and Edit" at bounding box center [224, 194] width 113 height 14
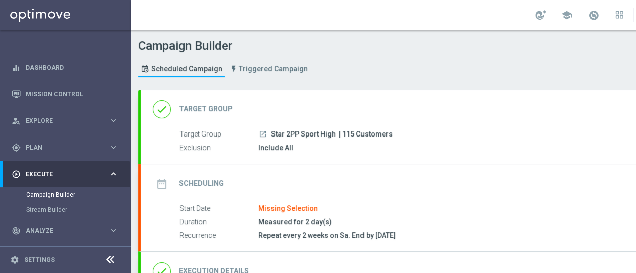
click at [212, 111] on h2 "Target Group" at bounding box center [206, 110] width 54 height 10
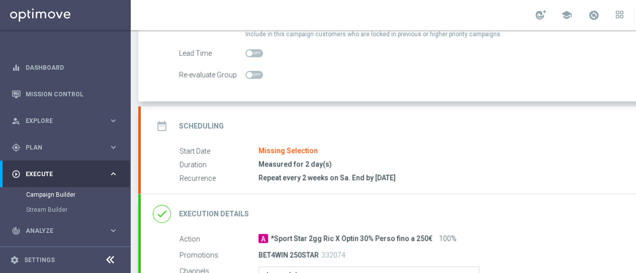
scroll to position [151, 0]
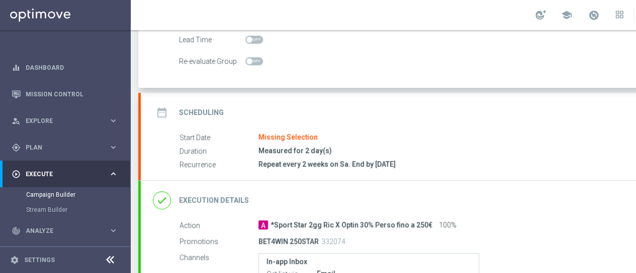
click at [218, 112] on h2 "Scheduling" at bounding box center [201, 113] width 45 height 10
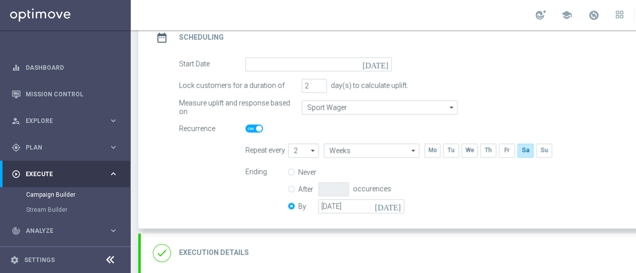
scroll to position [150, 0]
click at [383, 62] on icon "[DATE]" at bounding box center [377, 63] width 30 height 11
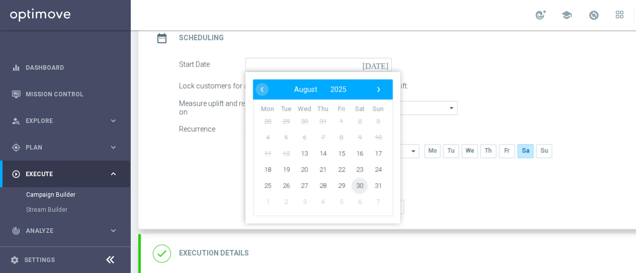
click at [364, 183] on span "30" at bounding box center [359, 185] width 16 height 16
type input "[DATE]"
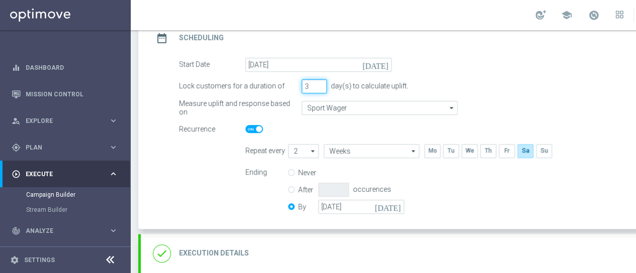
type input "3"
click at [320, 82] on input "3" at bounding box center [314, 86] width 25 height 14
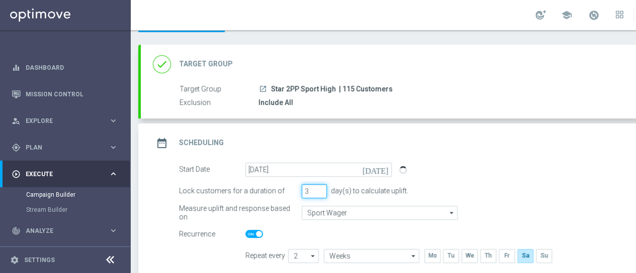
scroll to position [0, 0]
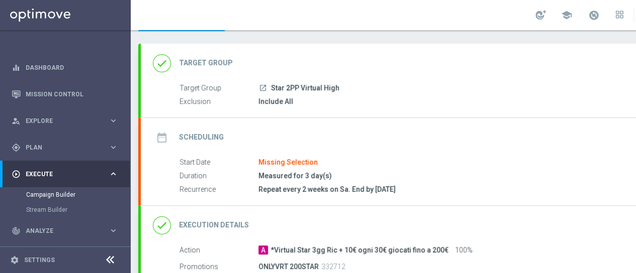
scroll to position [101, 0]
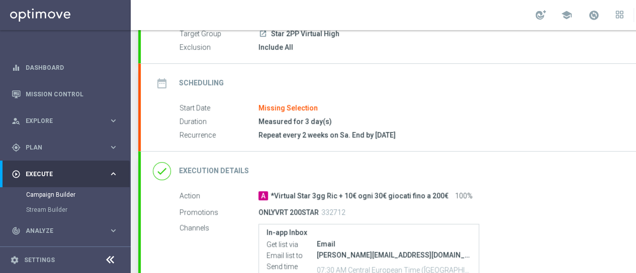
click at [212, 81] on h2 "Scheduling" at bounding box center [201, 83] width 45 height 10
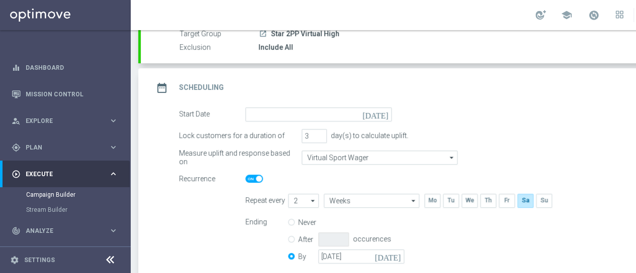
click at [384, 116] on icon "[DATE]" at bounding box center [377, 113] width 30 height 11
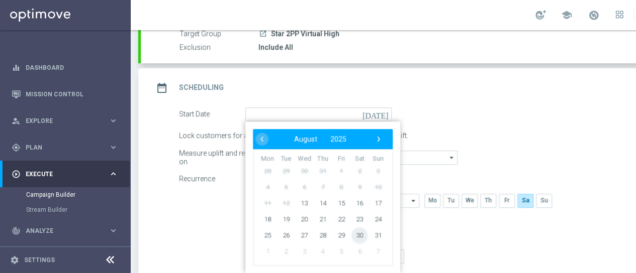
click at [361, 228] on span "30" at bounding box center [359, 235] width 16 height 16
type input "[DATE]"
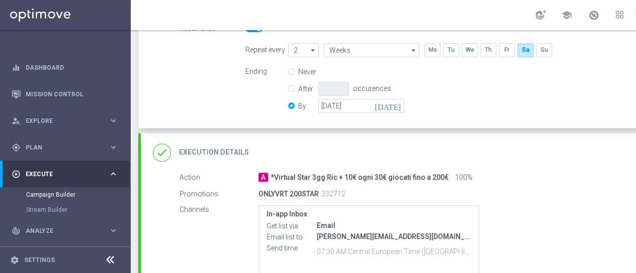
scroll to position [302, 0]
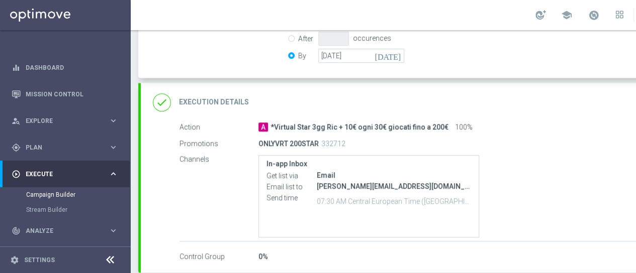
drag, startPoint x: 270, startPoint y: 125, endPoint x: 442, endPoint y: 129, distance: 171.9
click at [442, 129] on span "*Virtual Star 3gg Ric + 10€ ogni 30€ giocati fino a 200€" at bounding box center [359, 127] width 178 height 9
copy span "*Virtual Star 3gg Ric + 10€ ogni 30€ giocati fino a 200€"
click at [211, 105] on h2 "Execution Details" at bounding box center [214, 102] width 70 height 10
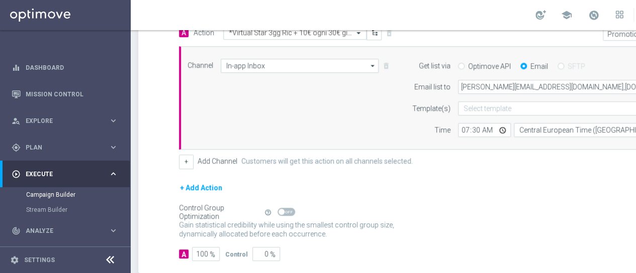
scroll to position [201, 0]
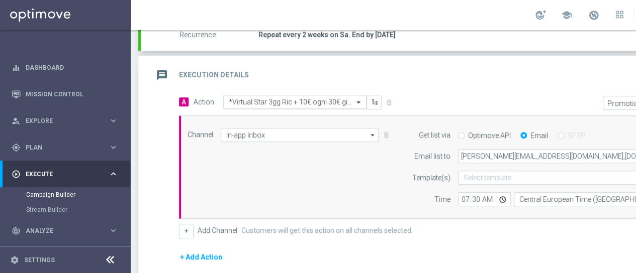
click at [359, 101] on span at bounding box center [359, 102] width 13 height 9
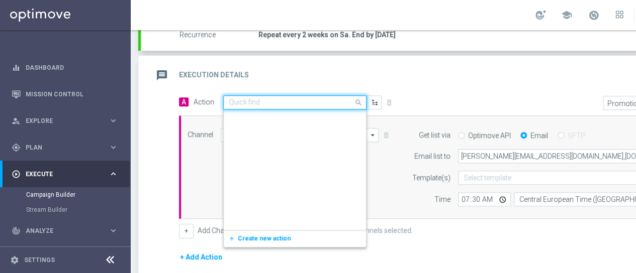
scroll to position [4842, 0]
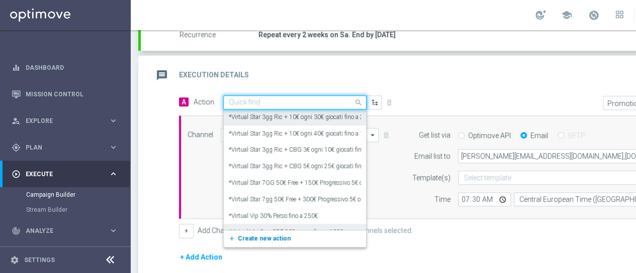
click at [268, 237] on span "Create new action" at bounding box center [264, 238] width 53 height 7
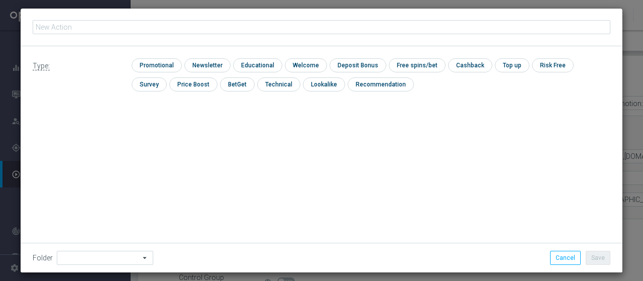
type input "*Virtual Star 3gg Ric + 10€ ogni 30€ giocati fino a 200€"
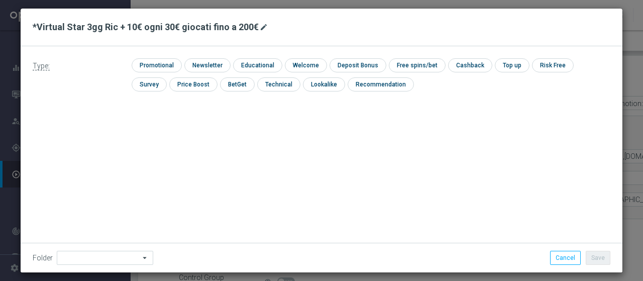
click at [261, 26] on button "mode_edit" at bounding box center [265, 27] width 13 height 12
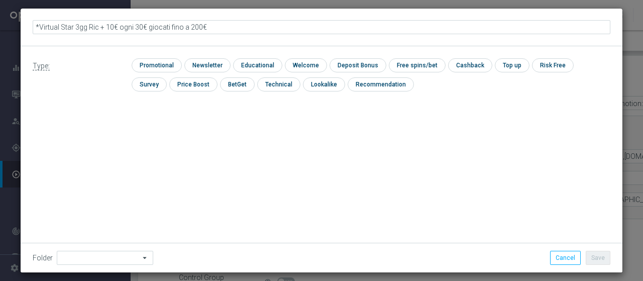
drag, startPoint x: 102, startPoint y: 26, endPoint x: 109, endPoint y: 26, distance: 7.0
click at [109, 26] on input "*Virtual Star 3gg Ric + 10€ ogni 30€ giocati fino a 200€" at bounding box center [322, 27] width 578 height 14
click at [129, 25] on input "*Virtual Star 3gg Ric + 5€ ogni 30€ giocati fino a 200€" at bounding box center [322, 27] width 578 height 14
drag, startPoint x: 183, startPoint y: 26, endPoint x: 189, endPoint y: 26, distance: 5.6
click at [189, 26] on input "*Virtual Star 3gg Ric + 5€ ogni 20€ giocati fino a 200€" at bounding box center [322, 27] width 578 height 14
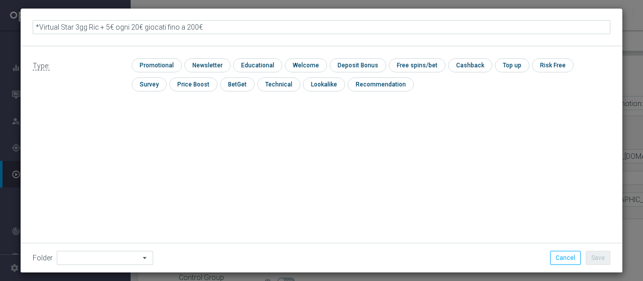
type input "*Virtual Star 3gg Ric + 5€ ogni 20€ giocati fino a 250€"
click at [148, 64] on input "checkbox" at bounding box center [156, 65] width 48 height 14
checkbox input "true"
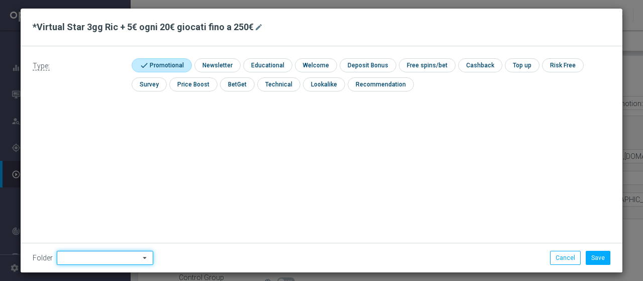
click at [110, 258] on input at bounding box center [105, 258] width 96 height 14
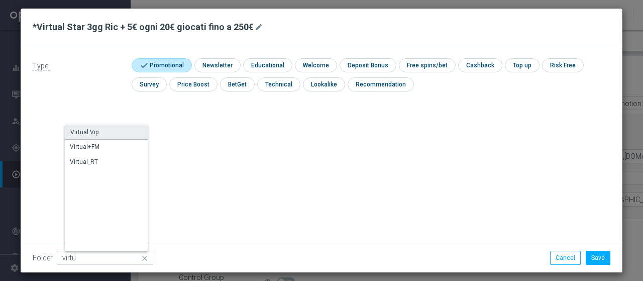
click at [78, 133] on div "Virtual Vip" at bounding box center [84, 132] width 28 height 9
type input "Virtual Vip"
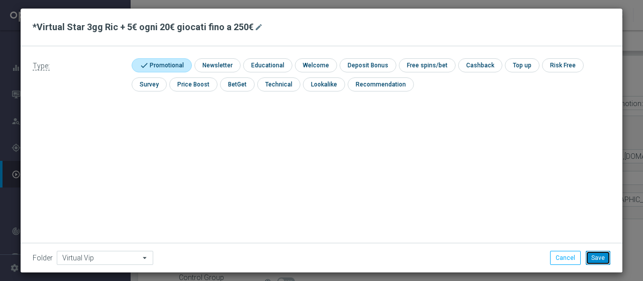
click at [599, 257] on button "Save" at bounding box center [598, 258] width 25 height 14
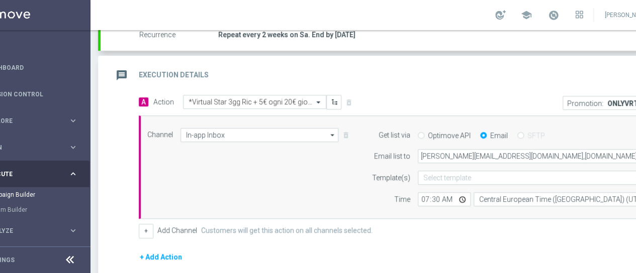
scroll to position [0, 84]
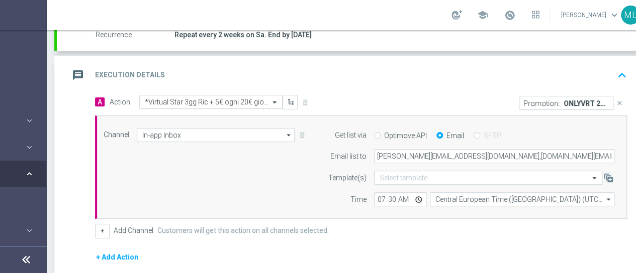
click at [618, 101] on icon "close" at bounding box center [619, 103] width 7 height 7
click at [592, 101] on button "Add Promotion" at bounding box center [596, 102] width 56 height 11
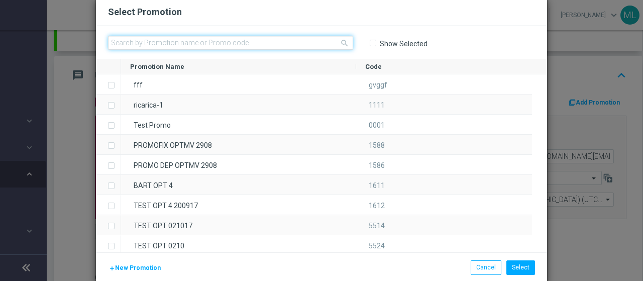
click at [154, 38] on input "text" at bounding box center [230, 43] width 245 height 14
paste input "332728"
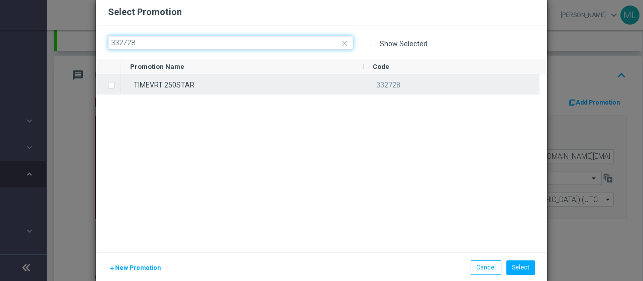
type input "332728"
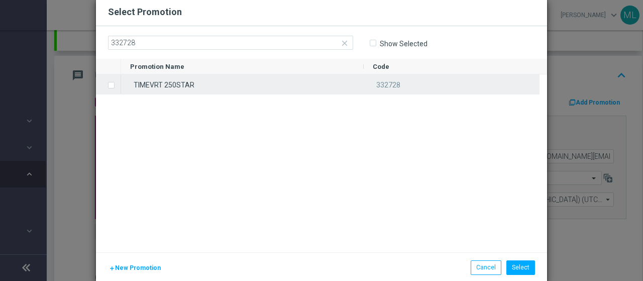
click at [118, 85] on label "Press SPACE to select this row." at bounding box center [120, 85] width 4 height 9
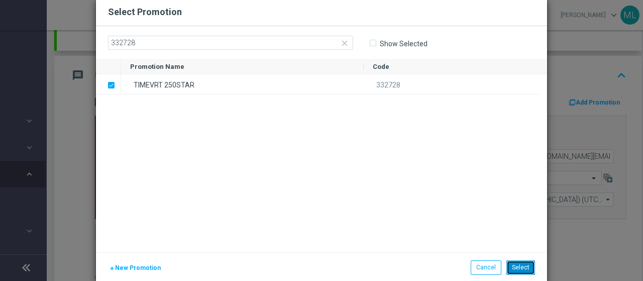
click at [515, 270] on button "Select" at bounding box center [521, 267] width 29 height 14
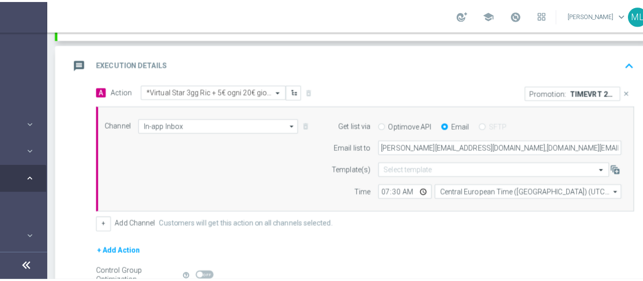
scroll to position [314, 0]
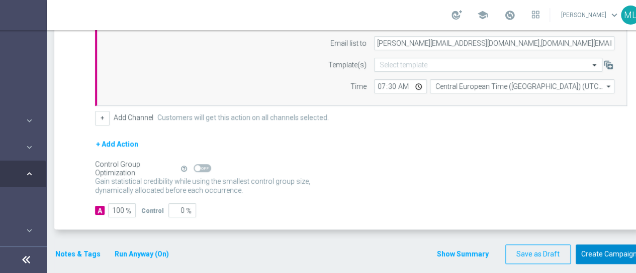
click at [605, 254] on button "Create Campaign" at bounding box center [608, 255] width 67 height 20
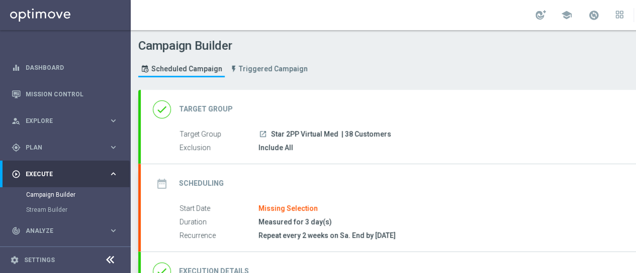
scroll to position [50, 0]
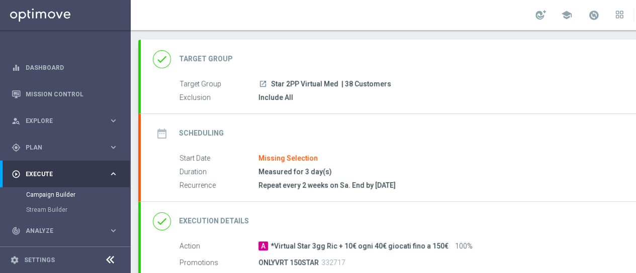
click at [210, 132] on h2 "Scheduling" at bounding box center [201, 134] width 45 height 10
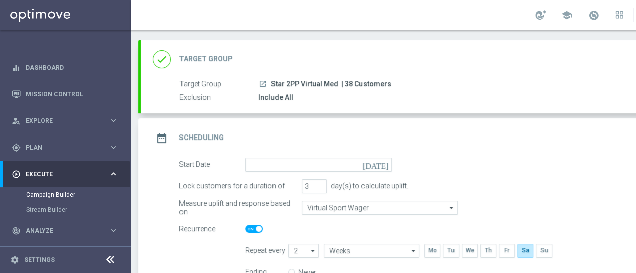
click at [382, 162] on icon "[DATE]" at bounding box center [377, 163] width 30 height 11
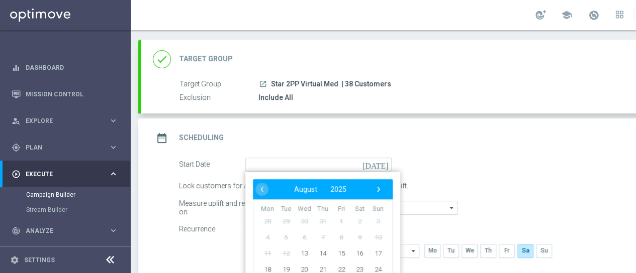
scroll to position [101, 0]
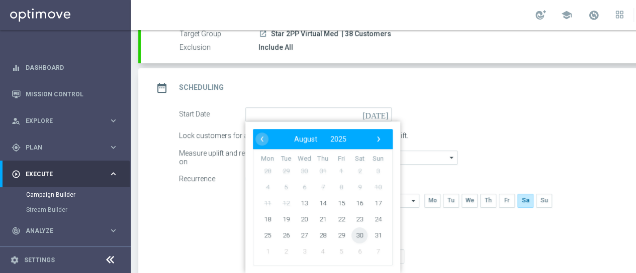
click at [358, 232] on span "30" at bounding box center [359, 235] width 16 height 16
type input "[DATE]"
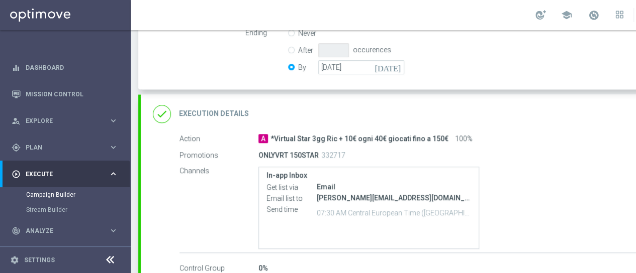
scroll to position [302, 0]
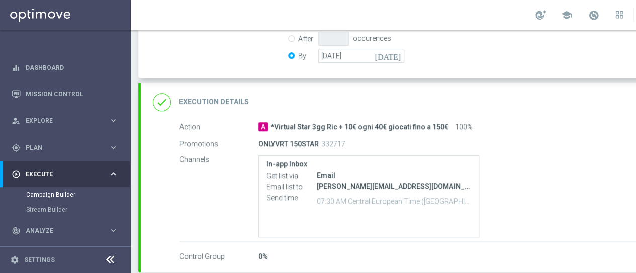
drag, startPoint x: 271, startPoint y: 124, endPoint x: 442, endPoint y: 128, distance: 170.9
click at [442, 128] on span "*Virtual Star 3gg Ric + 10€ ogni 40€ giocati fino a 150€" at bounding box center [359, 127] width 178 height 9
copy span "*Virtual Star 3gg Ric + 10€ ogni 40€ giocati fino a 150€"
click at [222, 102] on h2 "Execution Details" at bounding box center [214, 102] width 70 height 10
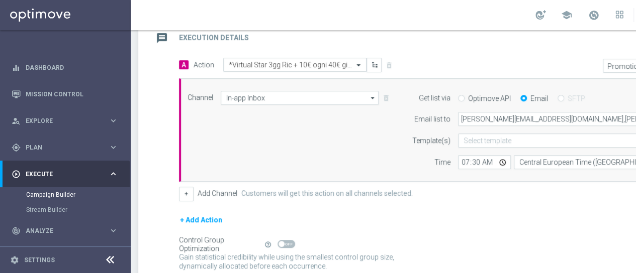
scroll to position [201, 0]
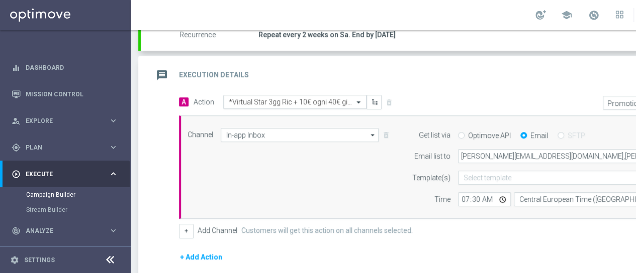
click at [357, 98] on span at bounding box center [359, 102] width 13 height 9
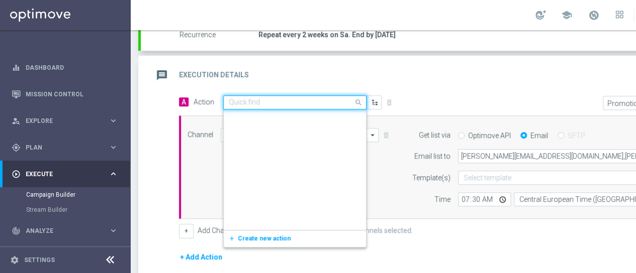
scroll to position [4859, 0]
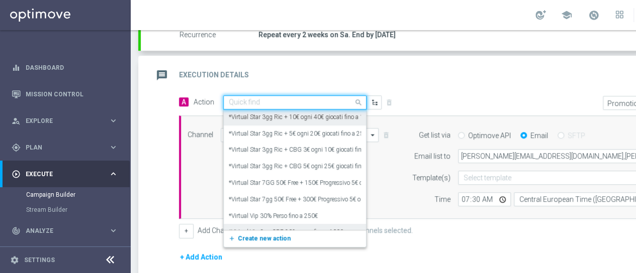
click at [260, 236] on span "Create new action" at bounding box center [264, 238] width 53 height 7
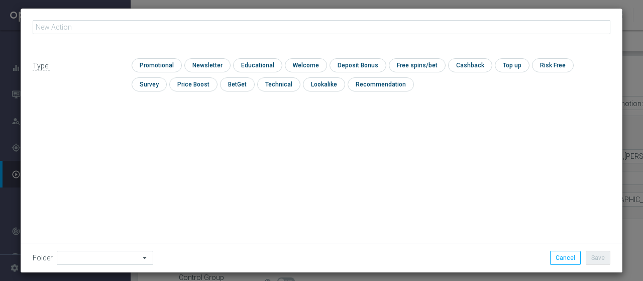
type input "*Virtual Star 3gg Ric + 10€ ogni 40€ giocati fino a 150€"
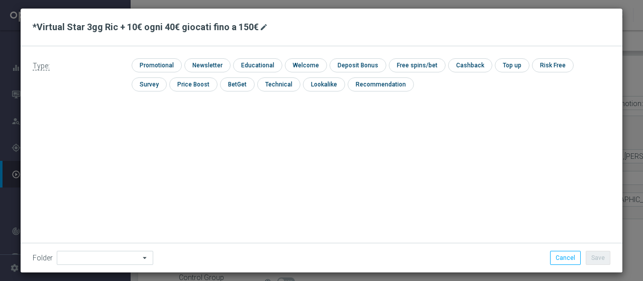
click at [260, 28] on icon "mode_edit" at bounding box center [264, 27] width 8 height 8
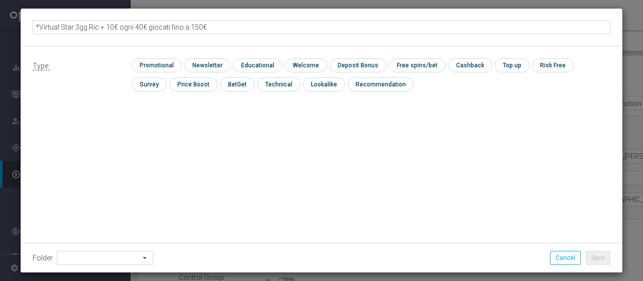
drag, startPoint x: 84, startPoint y: 26, endPoint x: 269, endPoint y: 31, distance: 184.5
click at [269, 31] on input "*Virtual Star 3gg Ric + 10€ ogni 40€ giocati fino a 150€" at bounding box center [322, 27] width 578 height 14
type input "*Virtual Star 3gg Ric + 5€ ogni 25€ giocati fino a 200€"
click at [154, 64] on input "checkbox" at bounding box center [156, 65] width 48 height 14
checkbox input "true"
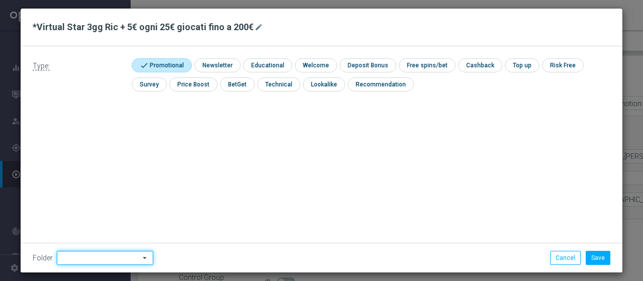
click at [120, 263] on input at bounding box center [105, 258] width 96 height 14
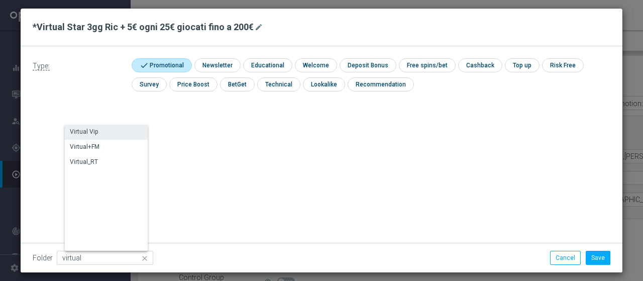
click at [82, 133] on div "Virtual Vip" at bounding box center [84, 131] width 28 height 9
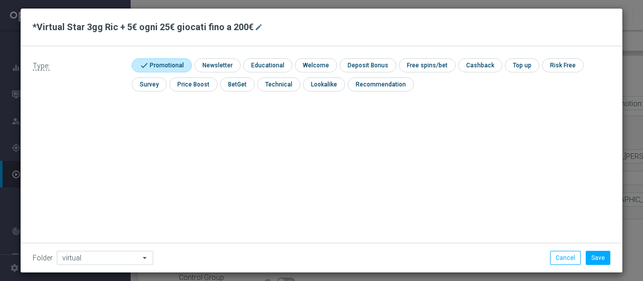
type input "Virtual Vip"
click at [258, 175] on div "Type: check Promotional check Newsletter check Educational check Welcome check …" at bounding box center [322, 159] width 602 height 226
click at [595, 257] on button "Save" at bounding box center [598, 258] width 25 height 14
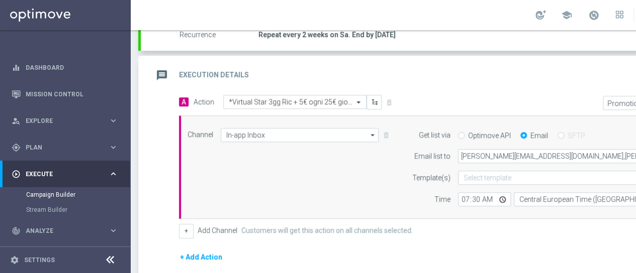
scroll to position [0, 106]
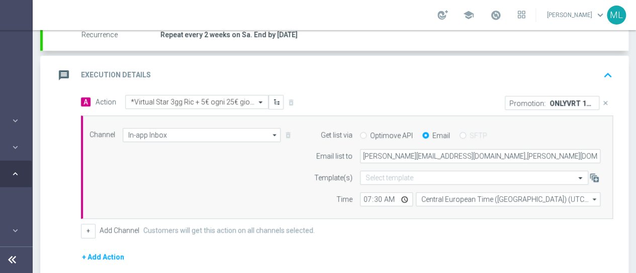
click at [602, 103] on icon "close" at bounding box center [605, 103] width 7 height 7
click at [572, 101] on button "Add Promotion" at bounding box center [582, 102] width 56 height 11
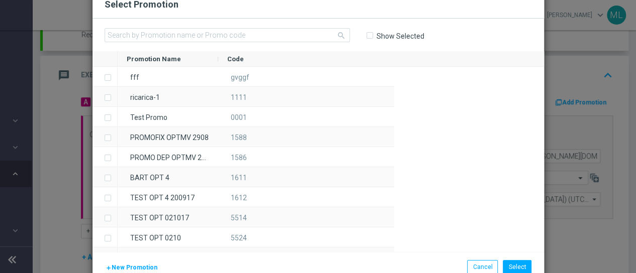
scroll to position [0, 98]
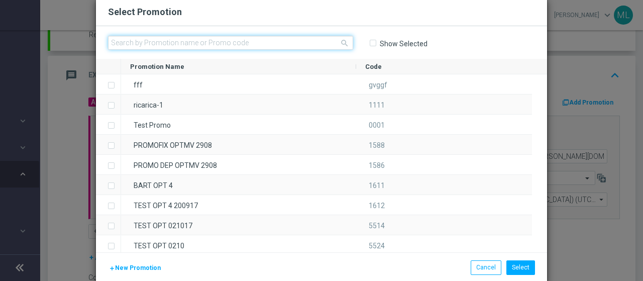
click at [153, 43] on input "text" at bounding box center [230, 43] width 245 height 14
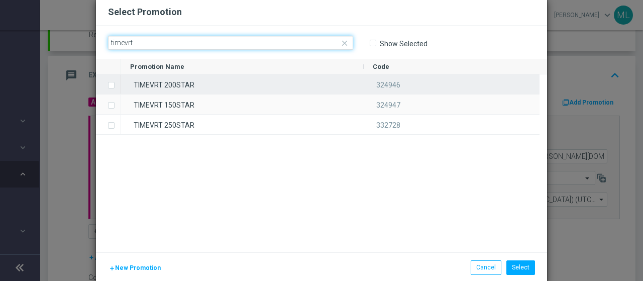
type input "timevrt"
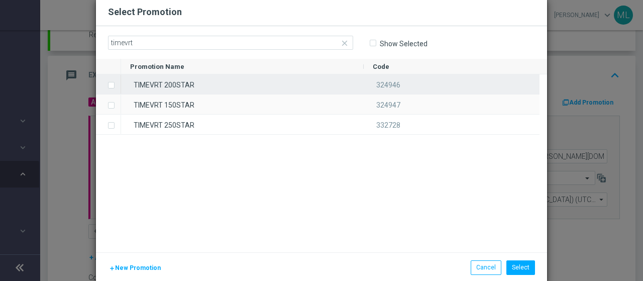
click at [118, 84] on label "Press SPACE to select this row." at bounding box center [120, 85] width 4 height 9
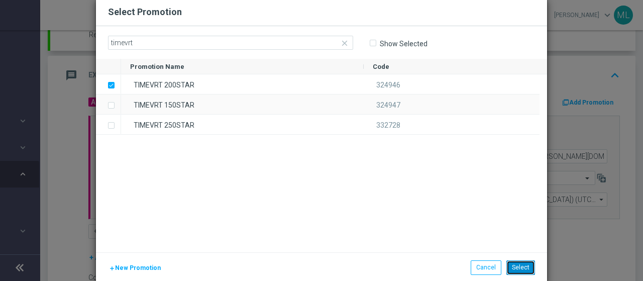
click at [516, 268] on button "Select" at bounding box center [521, 267] width 29 height 14
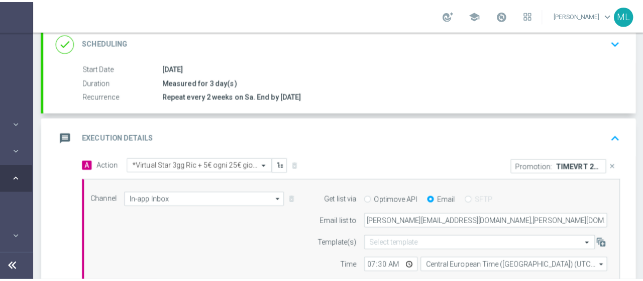
scroll to position [314, 0]
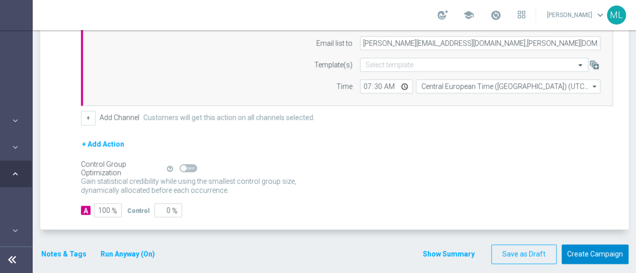
click at [588, 249] on button "Create Campaign" at bounding box center [594, 255] width 67 height 20
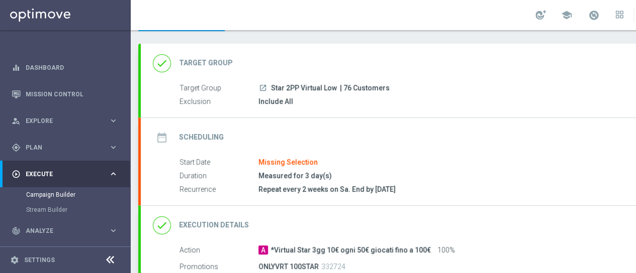
scroll to position [101, 0]
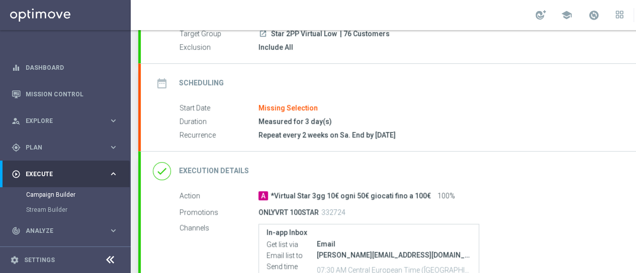
click at [203, 74] on div "date_range Scheduling" at bounding box center [188, 83] width 71 height 18
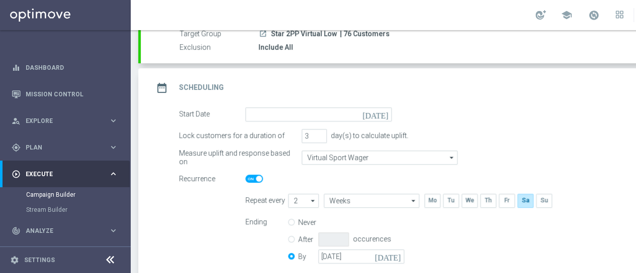
click at [382, 112] on icon "[DATE]" at bounding box center [377, 113] width 30 height 11
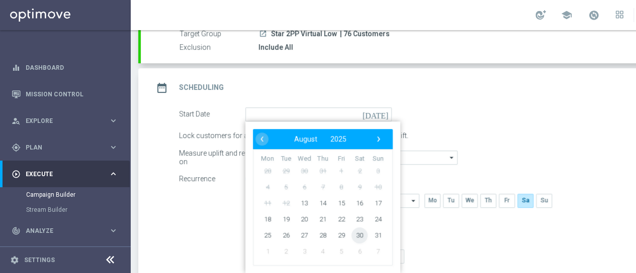
click at [361, 234] on span "30" at bounding box center [359, 235] width 16 height 16
type input "[DATE]"
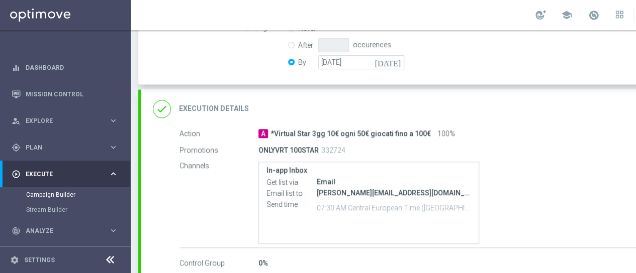
scroll to position [302, 0]
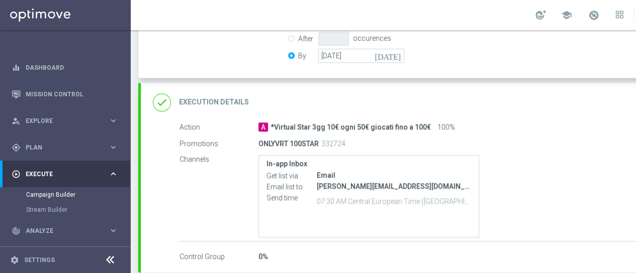
click at [203, 99] on h2 "Execution Details" at bounding box center [214, 102] width 70 height 10
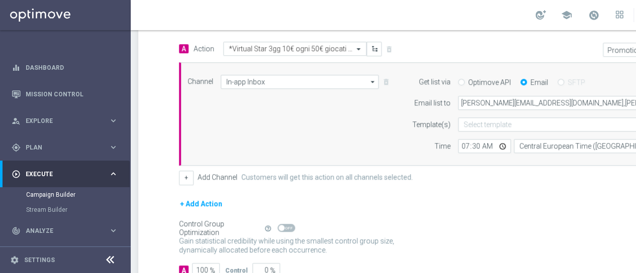
scroll to position [201, 0]
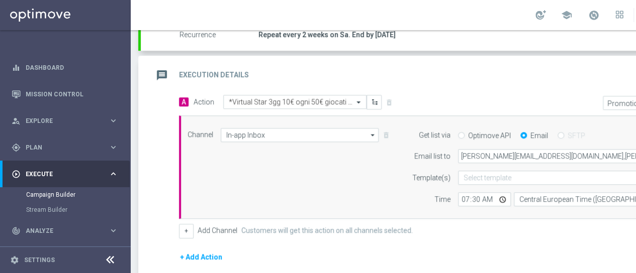
click at [391, 59] on div "message Execution Details keyboard_arrow_up" at bounding box center [433, 75] width 585 height 39
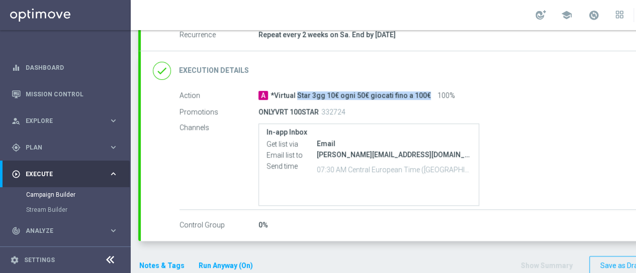
drag, startPoint x: 271, startPoint y: 93, endPoint x: 429, endPoint y: 93, distance: 157.8
click at [429, 93] on div "A *Virtual Star 3gg 10€ ogni 50€ giocati fino a 100€ 100%" at bounding box center [482, 95] width 448 height 10
copy div "*Virtual Star 3gg 10€ ogni 50€ giocati fino a 100€"
click at [208, 69] on h2 "Execution Details" at bounding box center [214, 71] width 70 height 10
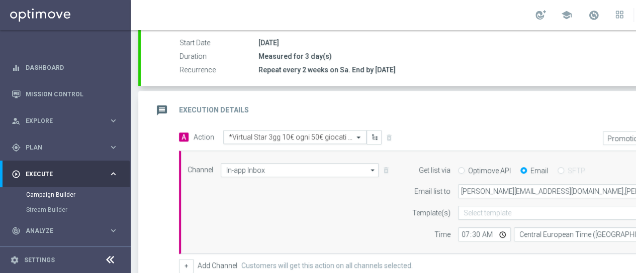
scroll to position [151, 0]
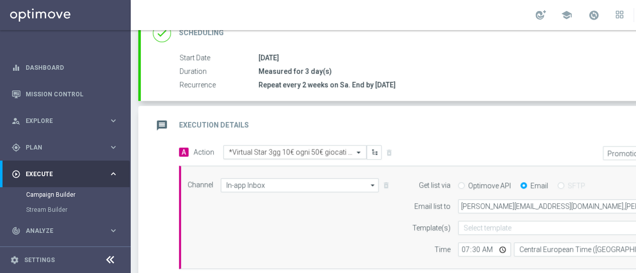
click at [358, 149] on span at bounding box center [359, 152] width 13 height 9
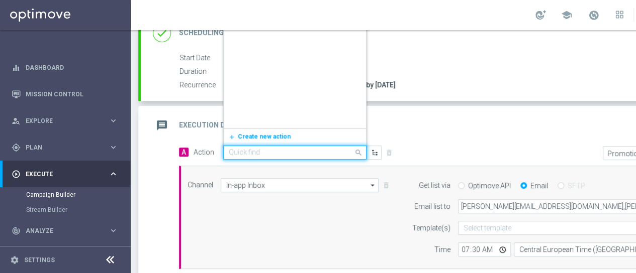
scroll to position [4793, 0]
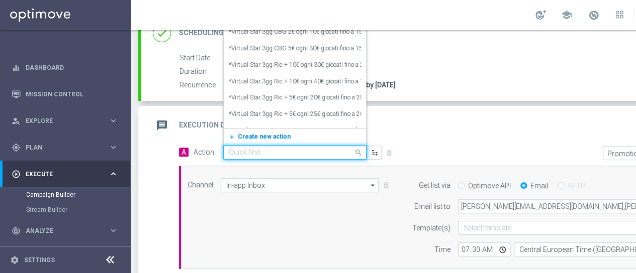
click at [257, 134] on span "Create new action" at bounding box center [264, 136] width 53 height 7
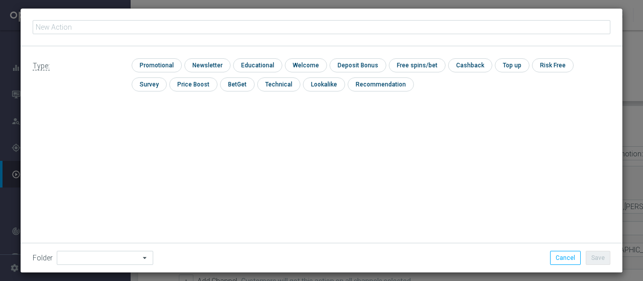
type input "*Virtual Star 3gg 10€ ogni 50€ giocati fino a 100€"
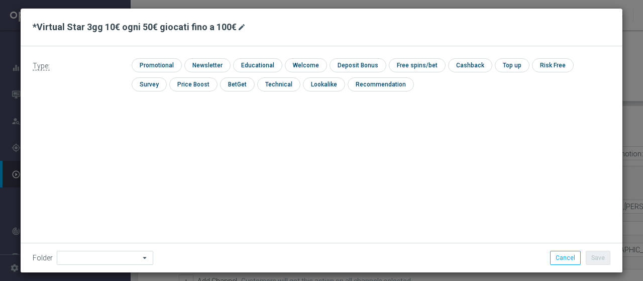
click at [238, 27] on icon "mode_edit" at bounding box center [242, 27] width 8 height 8
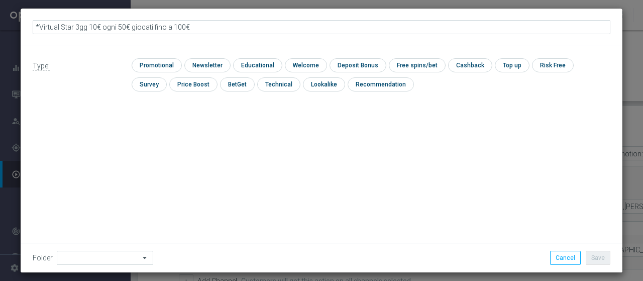
drag, startPoint x: 85, startPoint y: 27, endPoint x: 305, endPoint y: 29, distance: 219.1
click at [305, 29] on input "*Virtual Star 3gg 10€ ogni 50€ giocati fino a 100€" at bounding box center [322, 27] width 578 height 14
type input "*Virtual Star 3gg 5€ ogni 30€ giocati fino a 150€"
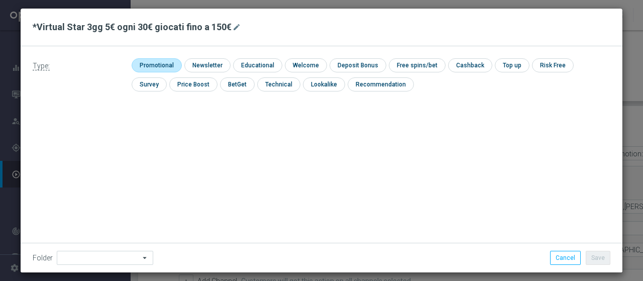
click at [155, 66] on input "checkbox" at bounding box center [156, 65] width 48 height 14
checkbox input "true"
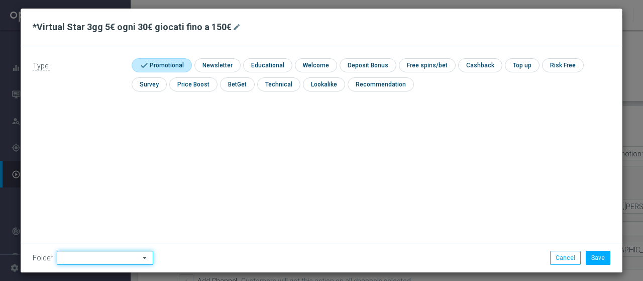
click at [125, 260] on input at bounding box center [105, 258] width 96 height 14
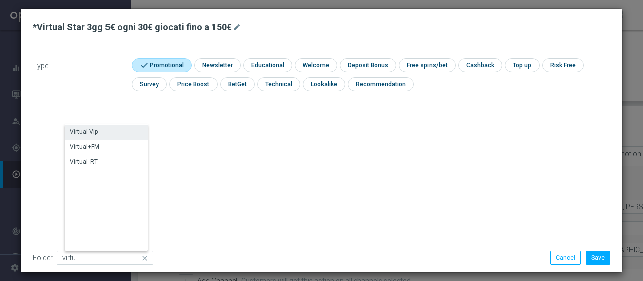
click at [75, 131] on div "Virtual Vip" at bounding box center [84, 131] width 28 height 9
type input "Virtual Vip"
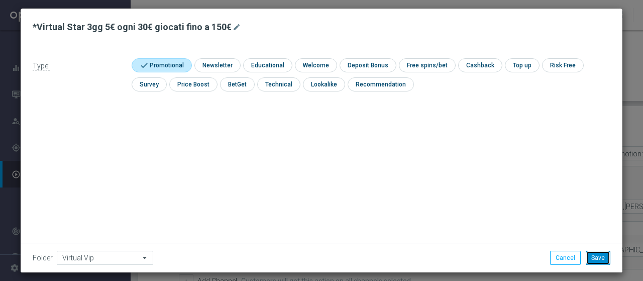
click at [597, 257] on button "Save" at bounding box center [598, 258] width 25 height 14
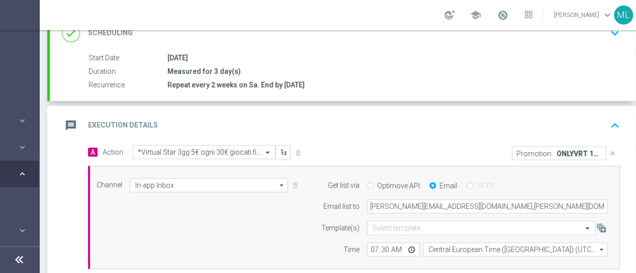
scroll to position [0, 106]
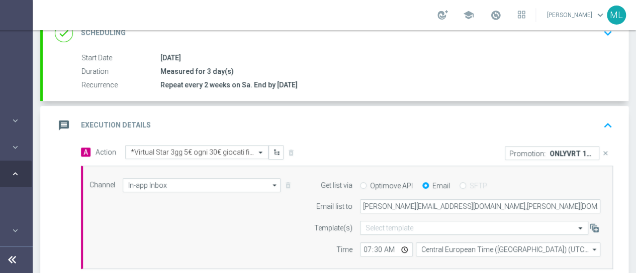
click at [602, 150] on icon "close" at bounding box center [605, 153] width 7 height 7
click at [583, 148] on button "Add Promotion" at bounding box center [582, 152] width 56 height 11
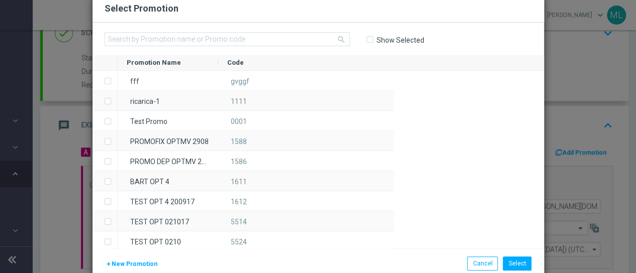
scroll to position [0, 98]
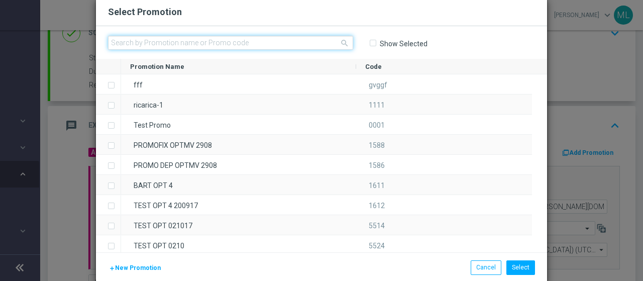
click at [157, 39] on input "text" at bounding box center [230, 43] width 245 height 14
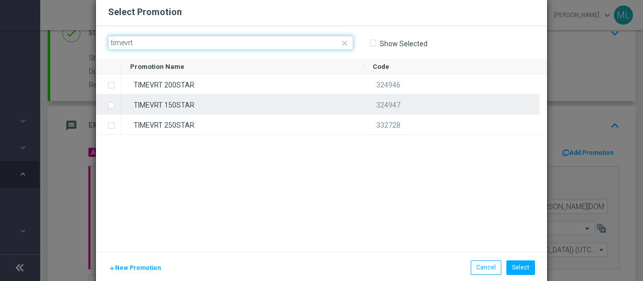
type input "timevrt"
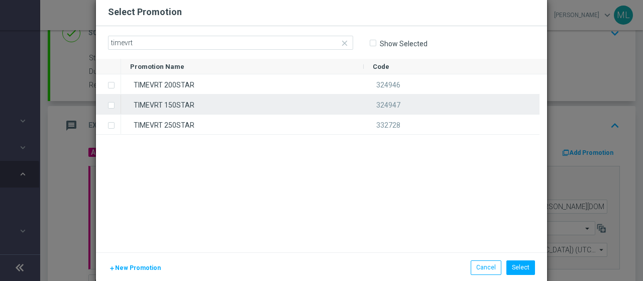
click at [118, 104] on label "Press SPACE to select this row." at bounding box center [120, 106] width 4 height 9
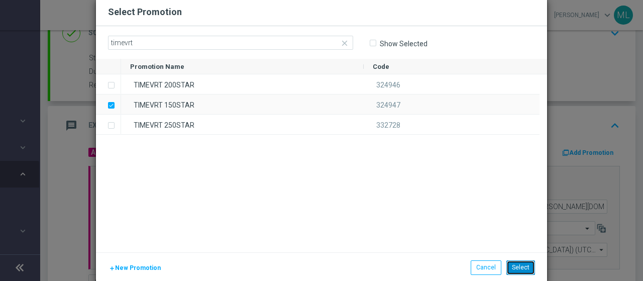
click at [522, 268] on button "Select" at bounding box center [521, 267] width 29 height 14
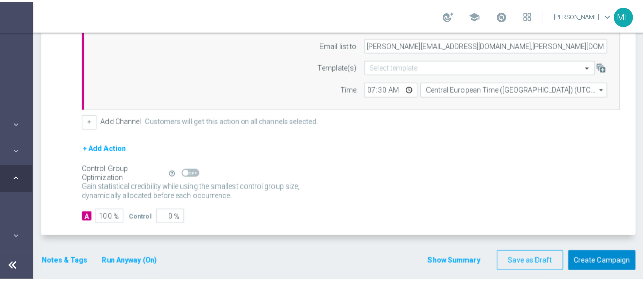
scroll to position [314, 0]
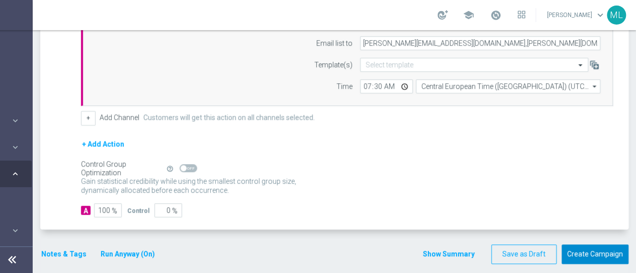
click at [596, 252] on button "Create Campaign" at bounding box center [594, 255] width 67 height 20
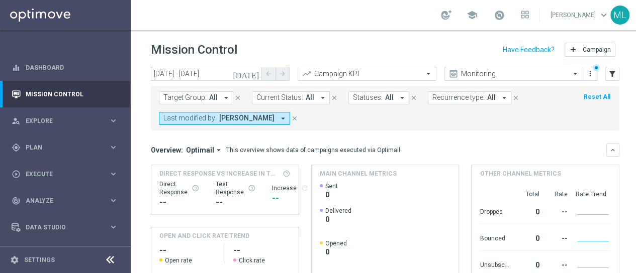
click at [253, 69] on icon "[DATE]" at bounding box center [246, 73] width 27 height 9
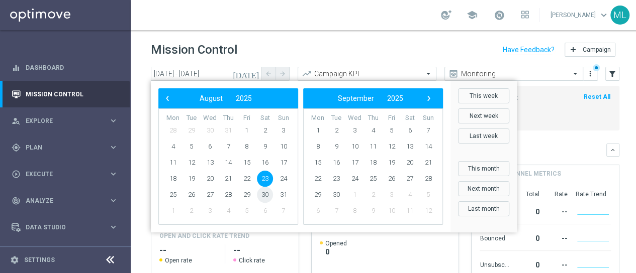
click at [266, 187] on span "30" at bounding box center [265, 195] width 16 height 16
type input "[DATE] - [DATE]"
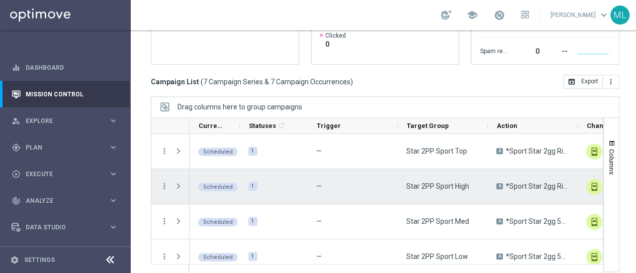
scroll to position [116, 0]
